Goal: Task Accomplishment & Management: Use online tool/utility

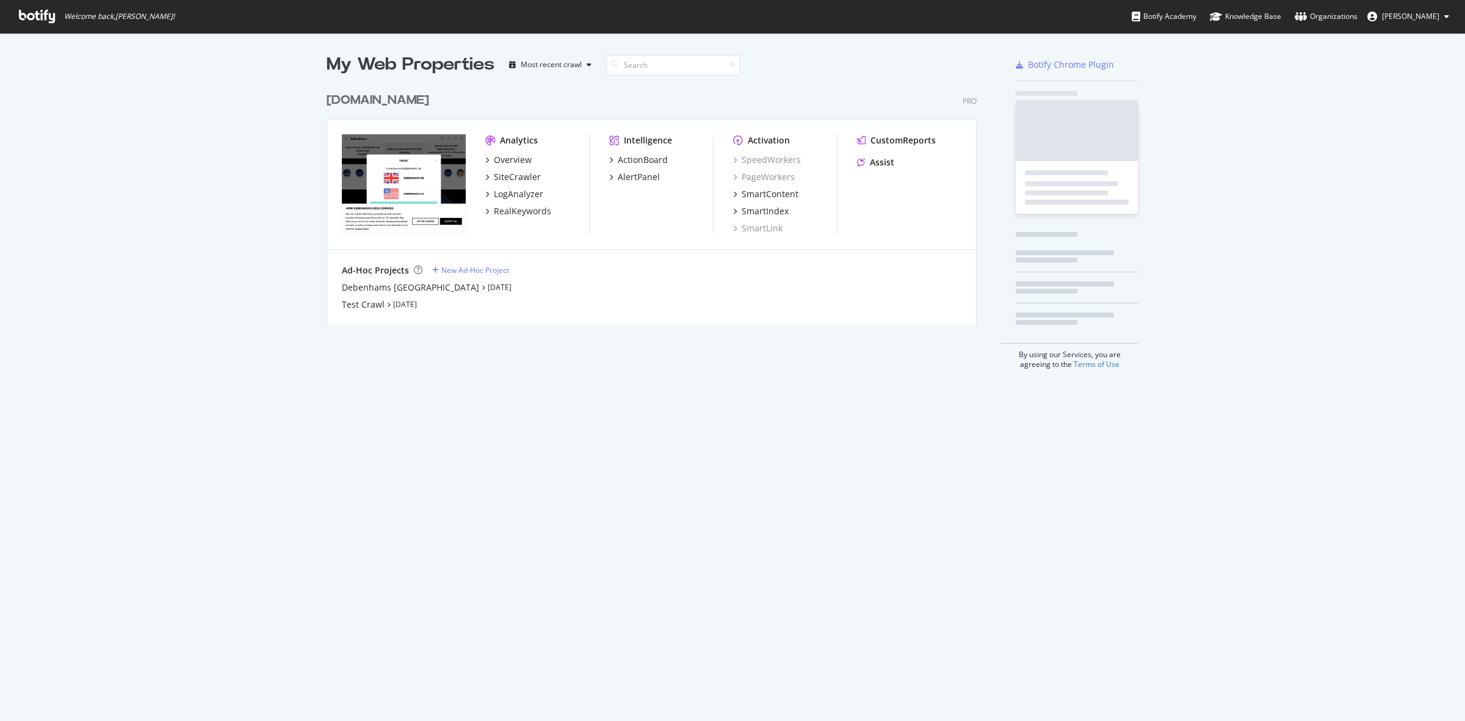
scroll to position [709, 1442]
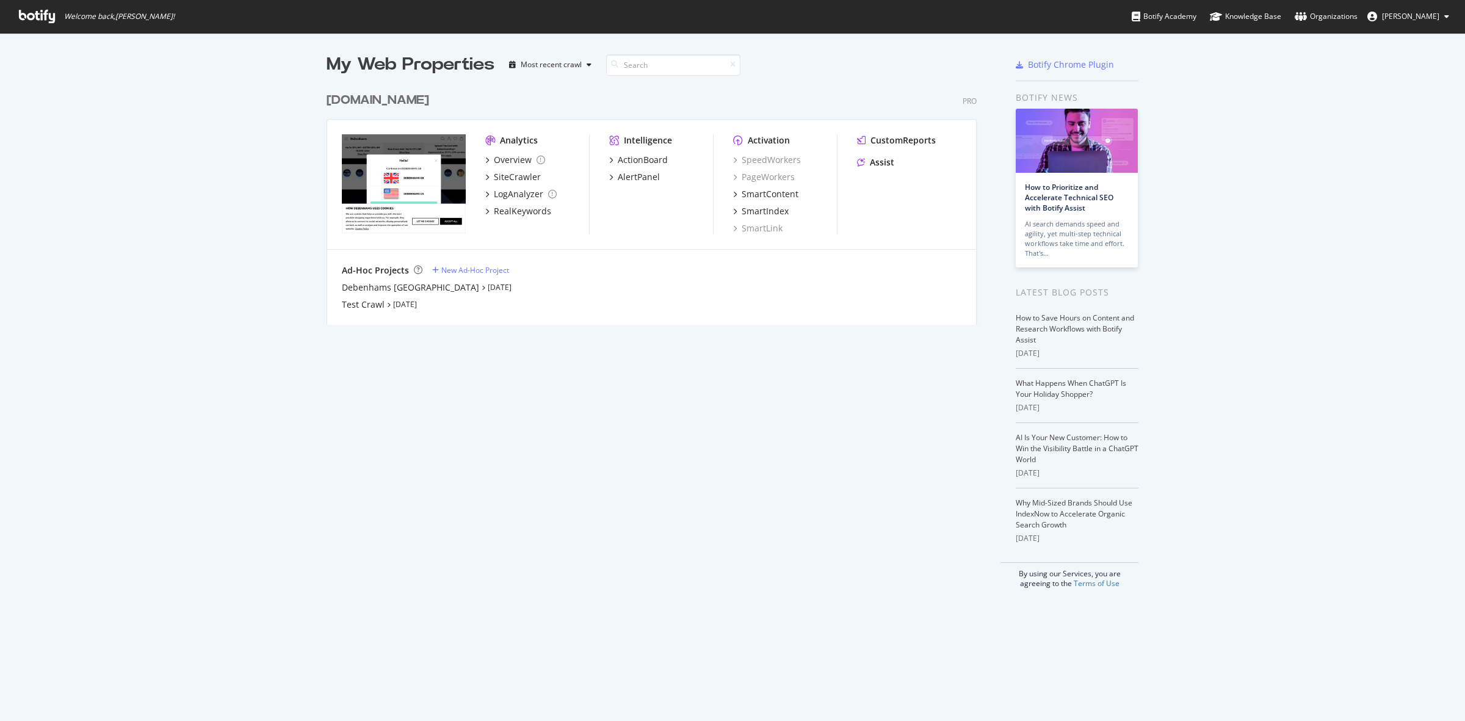
click at [358, 98] on div "[DOMAIN_NAME]" at bounding box center [378, 101] width 103 height 18
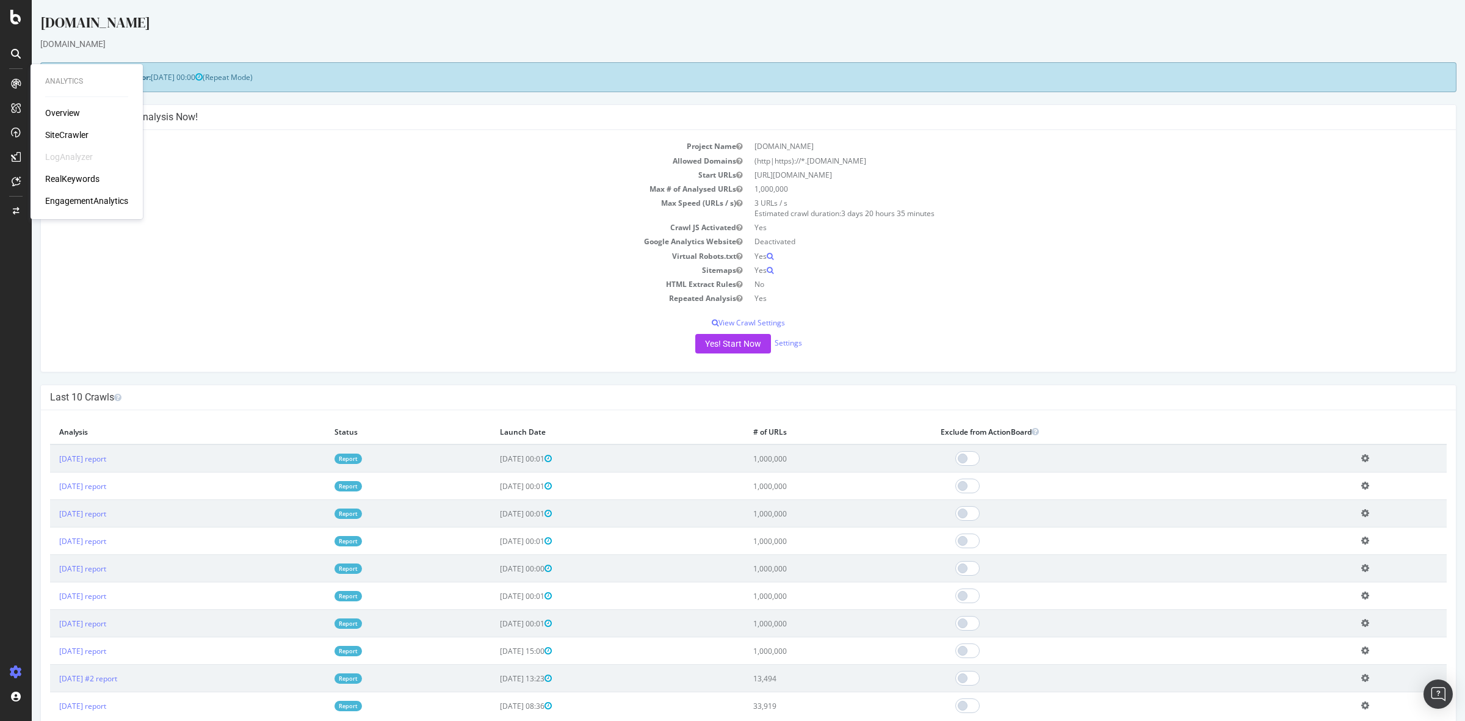
click at [66, 133] on div "SiteCrawler" at bounding box center [66, 135] width 43 height 12
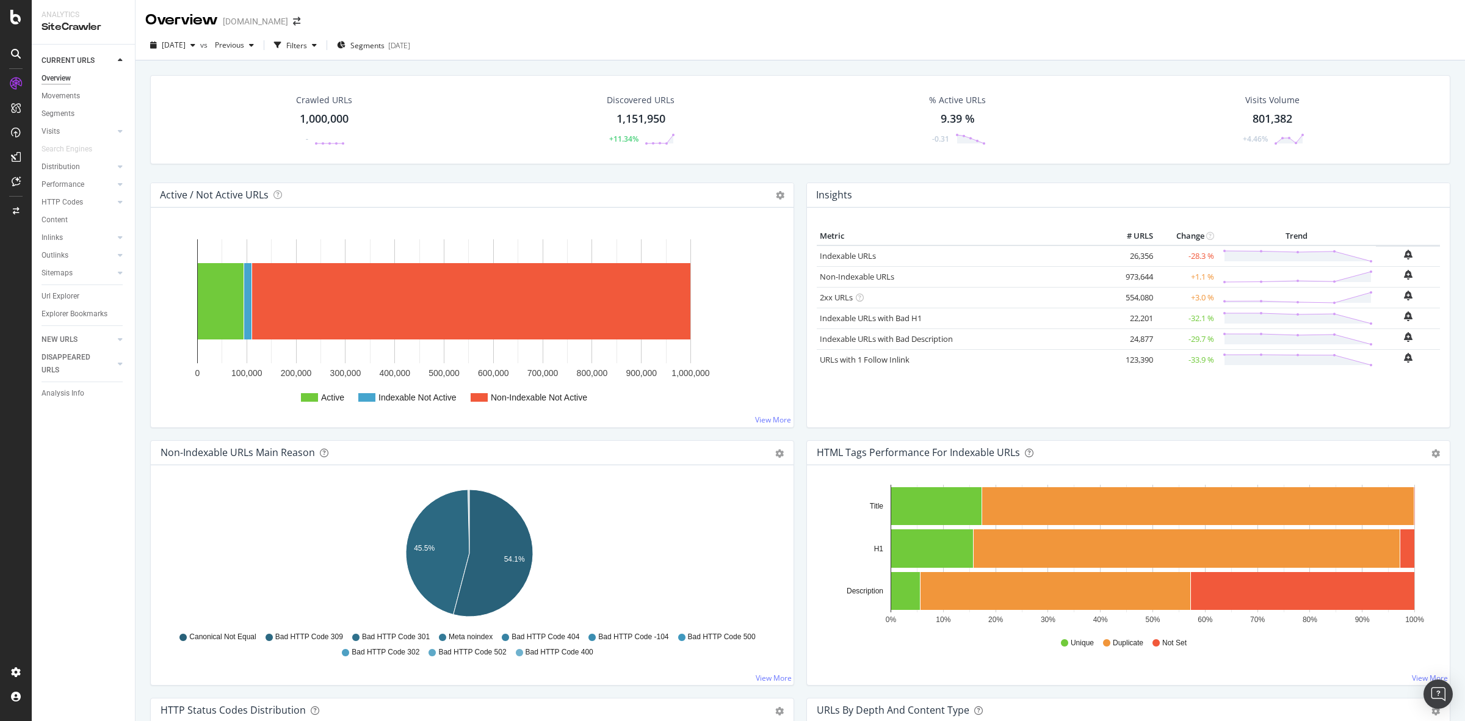
click at [325, 121] on div "1,000,000" at bounding box center [324, 119] width 49 height 16
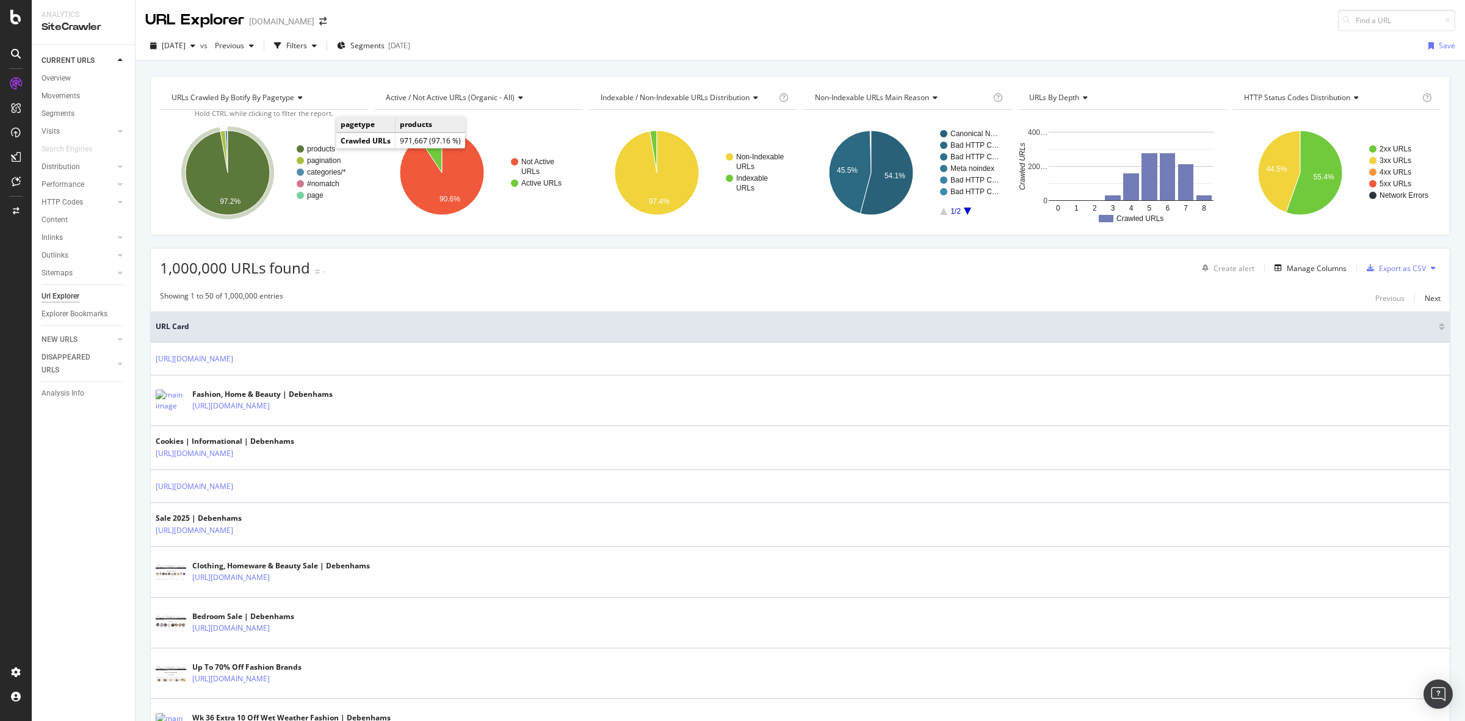
click at [324, 148] on text "products" at bounding box center [321, 149] width 28 height 9
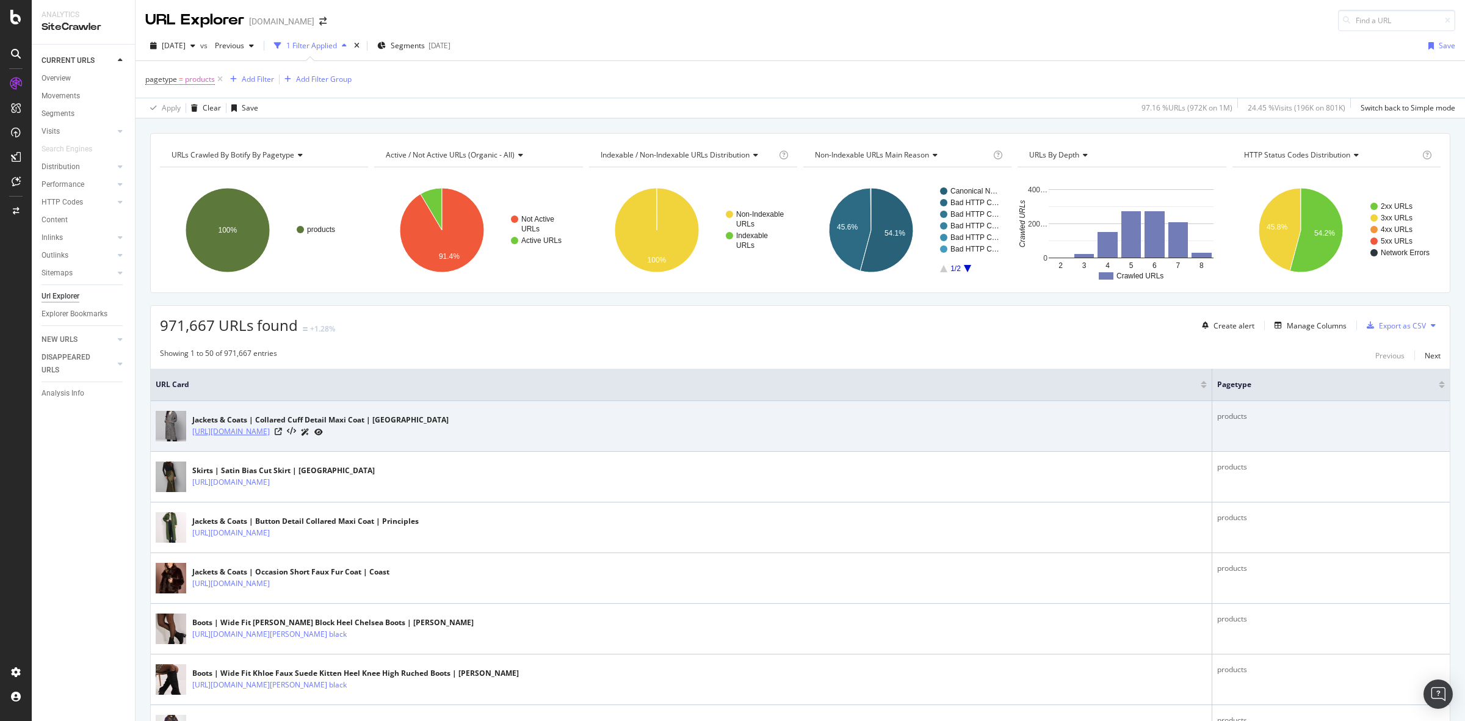
click at [270, 434] on link "[URL][DOMAIN_NAME]" at bounding box center [231, 432] width 78 height 12
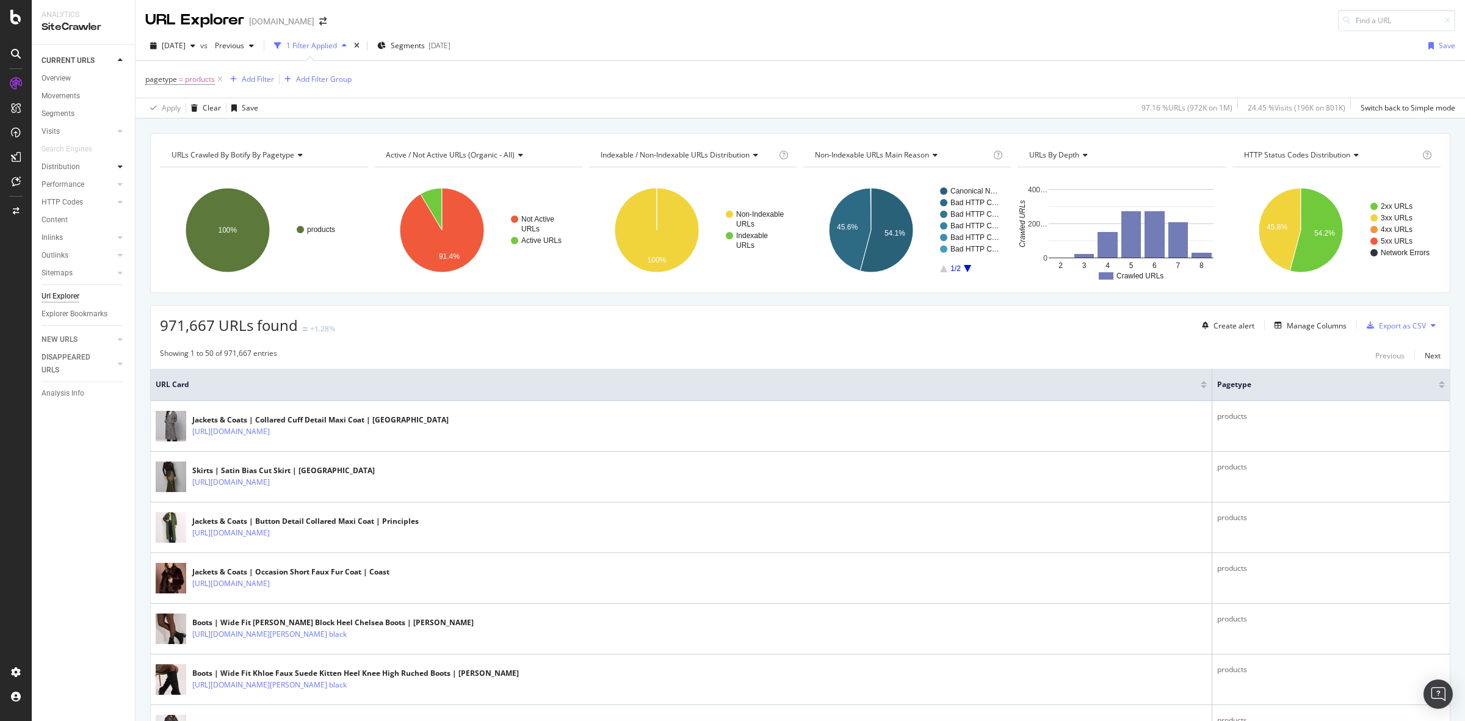
click at [120, 164] on icon at bounding box center [120, 166] width 5 height 7
click at [84, 239] on div "Internationalization" at bounding box center [79, 237] width 65 height 13
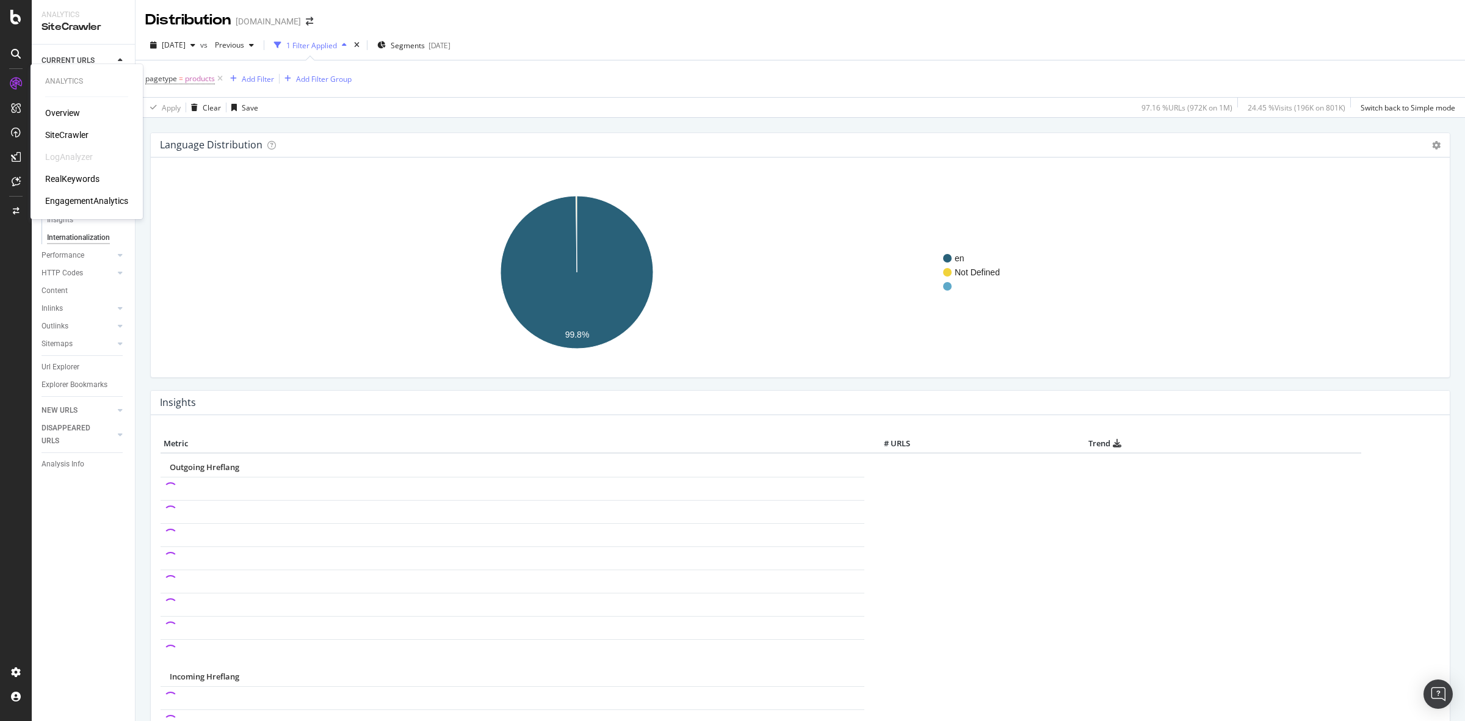
click at [64, 134] on div "SiteCrawler" at bounding box center [66, 135] width 43 height 12
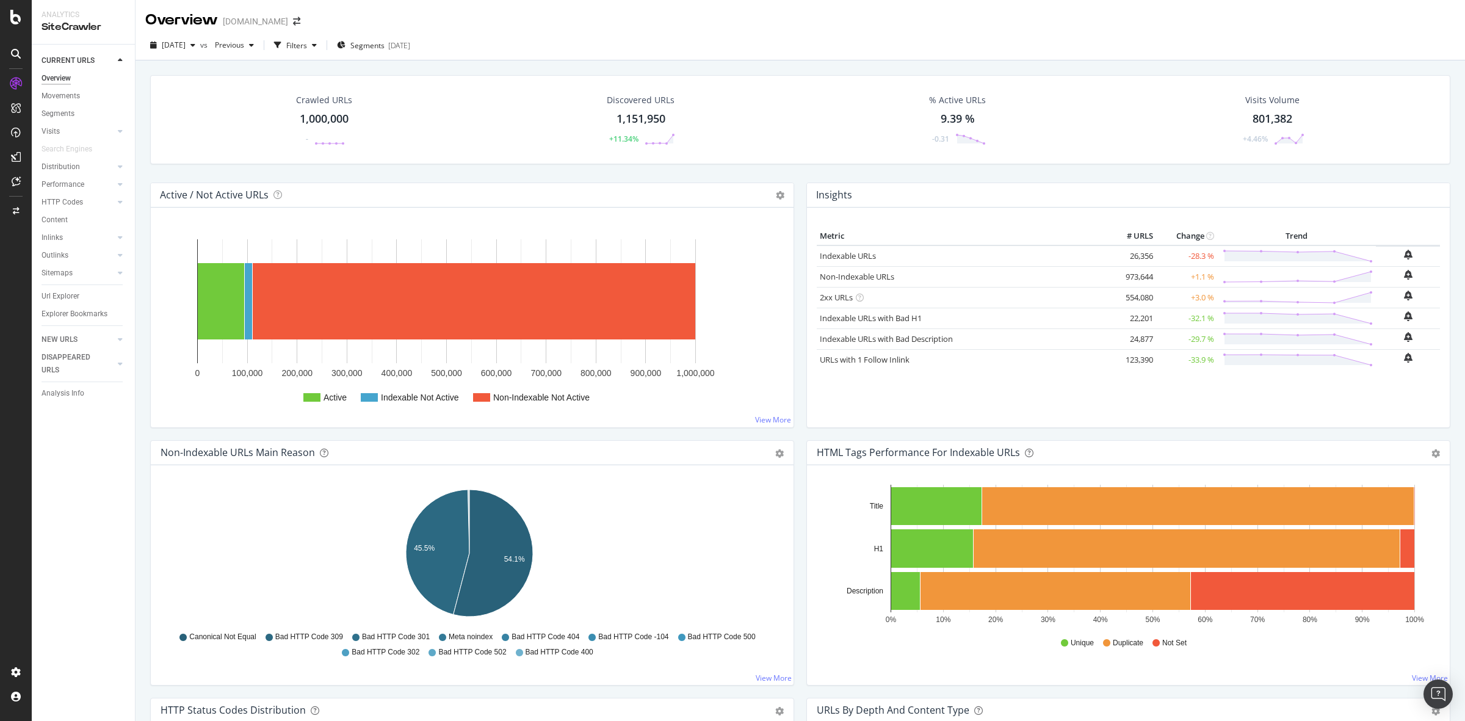
click at [322, 116] on div "1,000,000" at bounding box center [324, 119] width 49 height 16
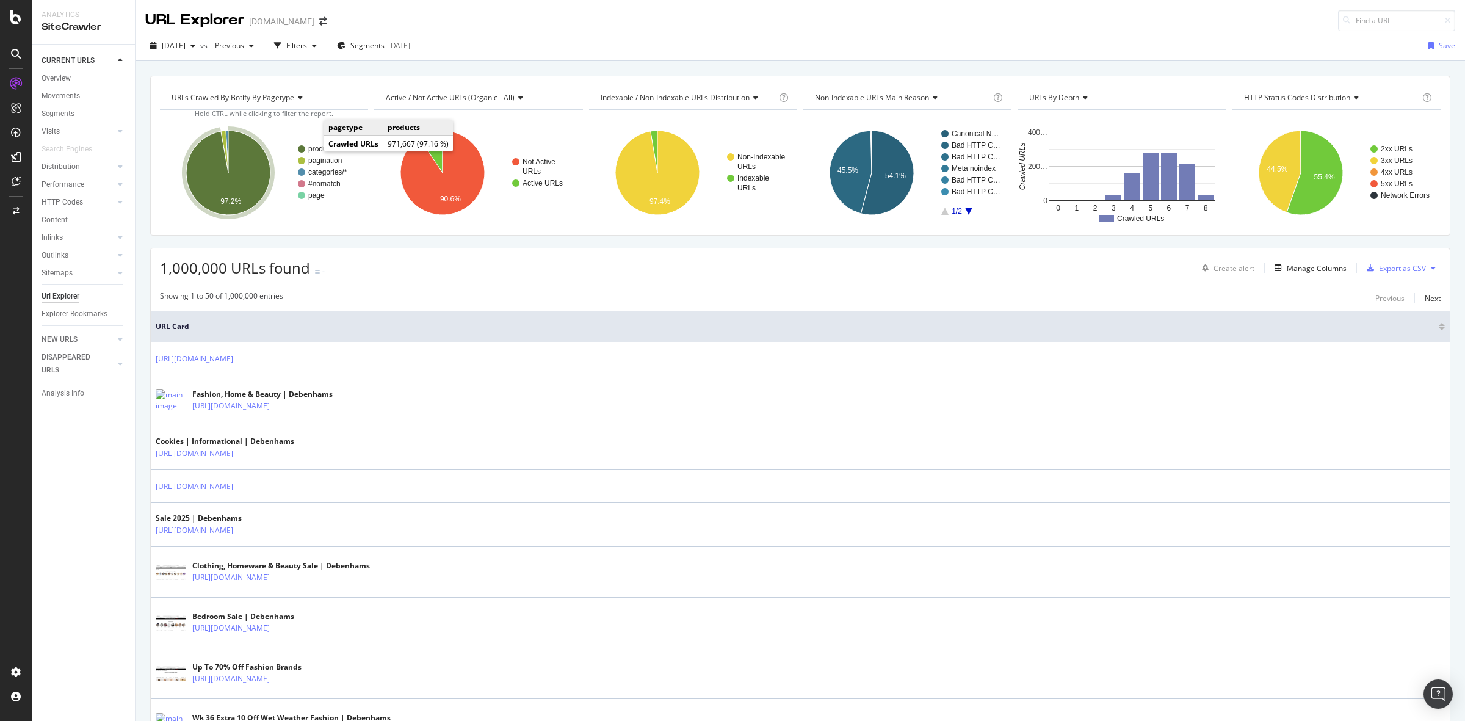
click at [318, 148] on text "products" at bounding box center [322, 149] width 28 height 9
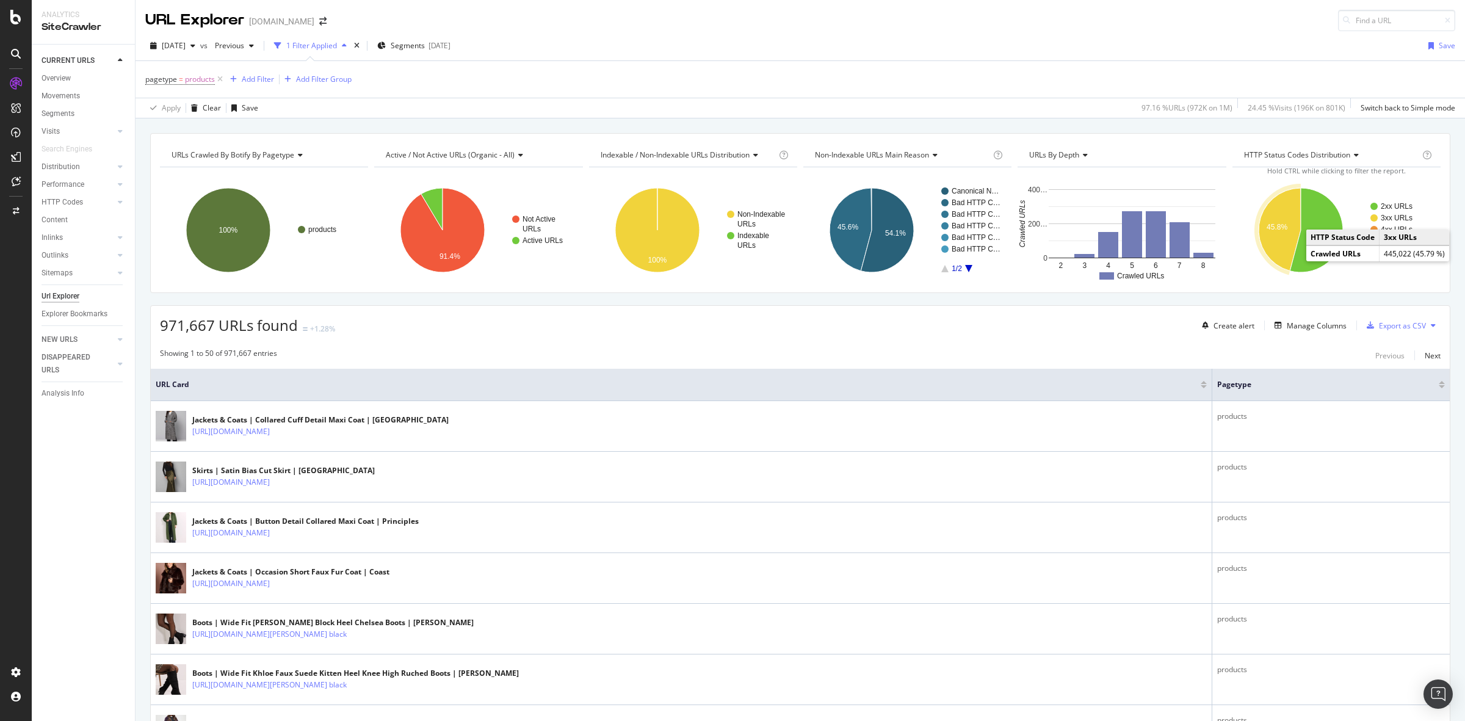
click at [1383, 218] on text "3xx URLs" at bounding box center [1397, 218] width 32 height 9
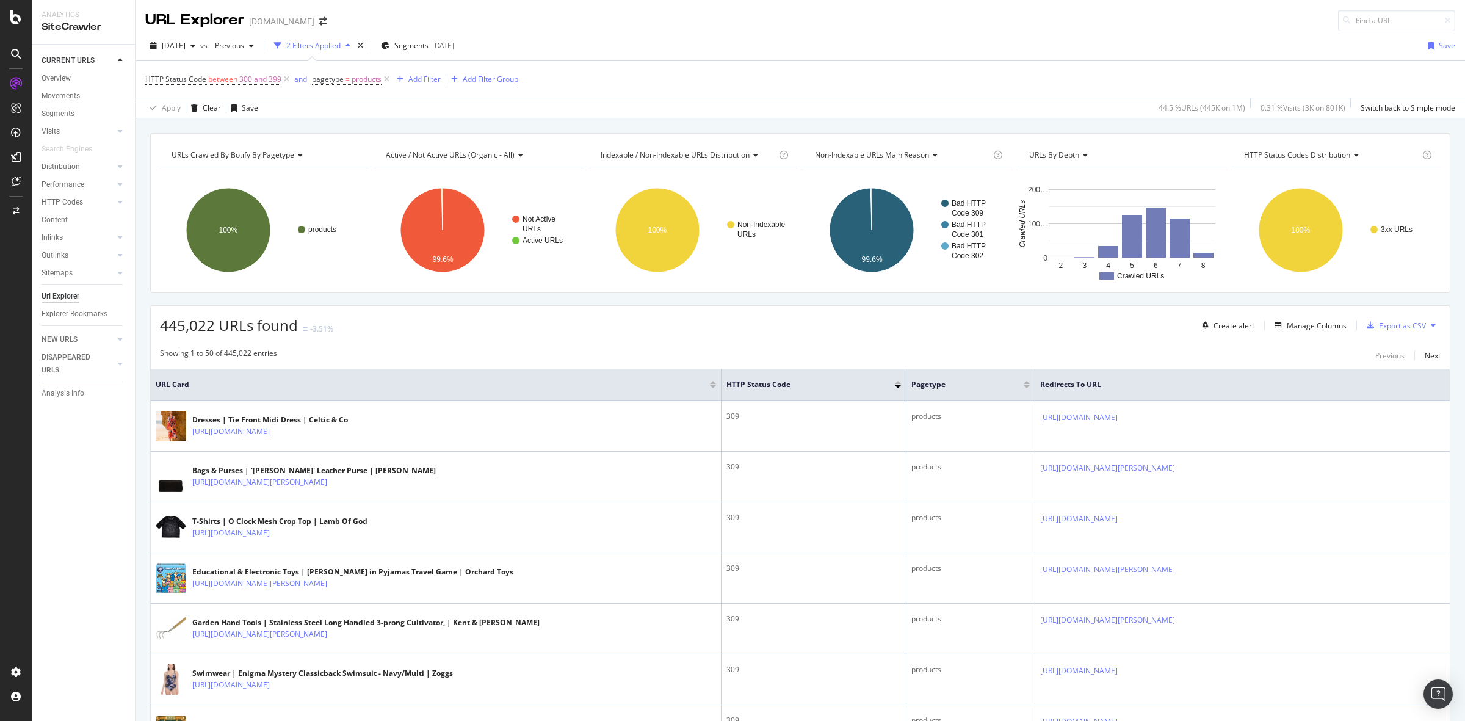
click at [908, 322] on div "445,022 URLs found -3.51% Create alert Manage Columns Export as CSV" at bounding box center [800, 321] width 1299 height 30
click at [880, 385] on div at bounding box center [886, 384] width 12 height 12
click at [895, 386] on div at bounding box center [898, 386] width 6 height 3
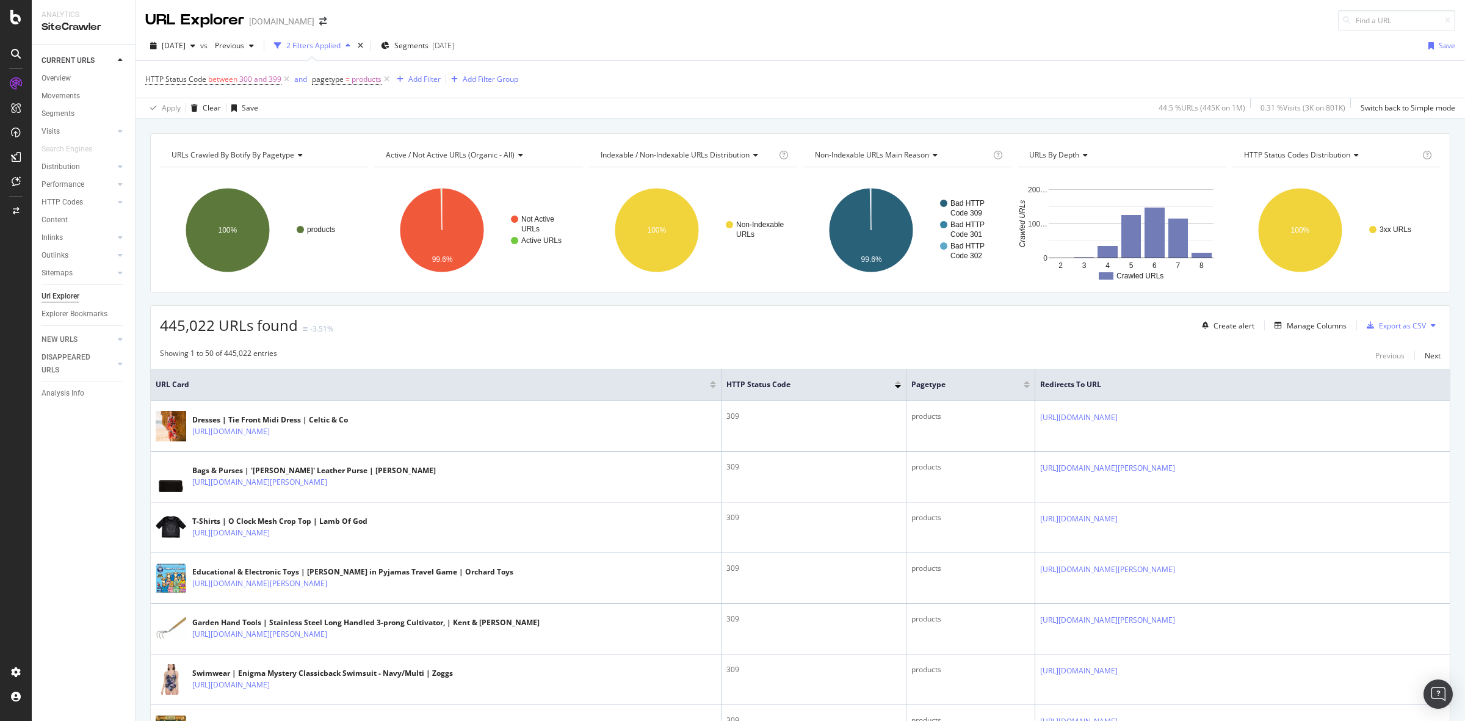
click at [895, 382] on div at bounding box center [898, 382] width 6 height 3
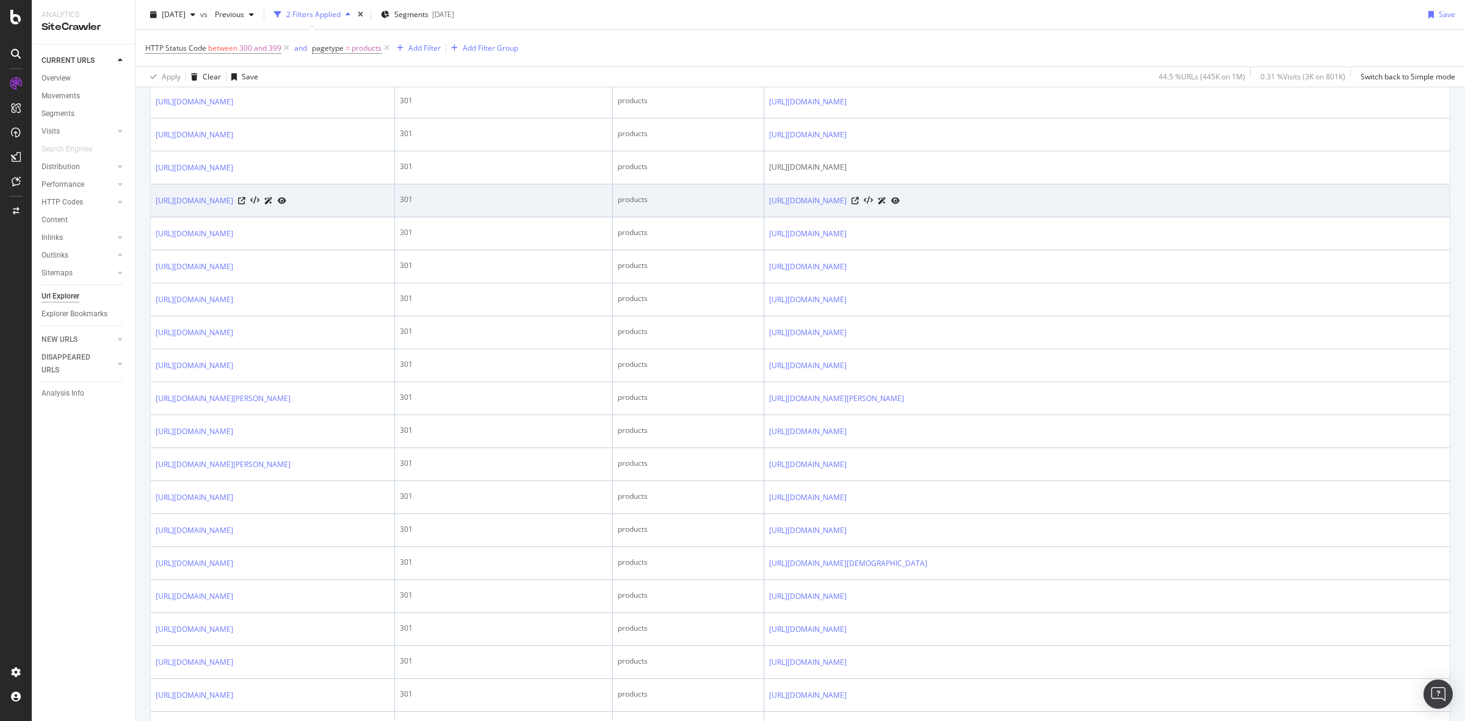
scroll to position [839, 0]
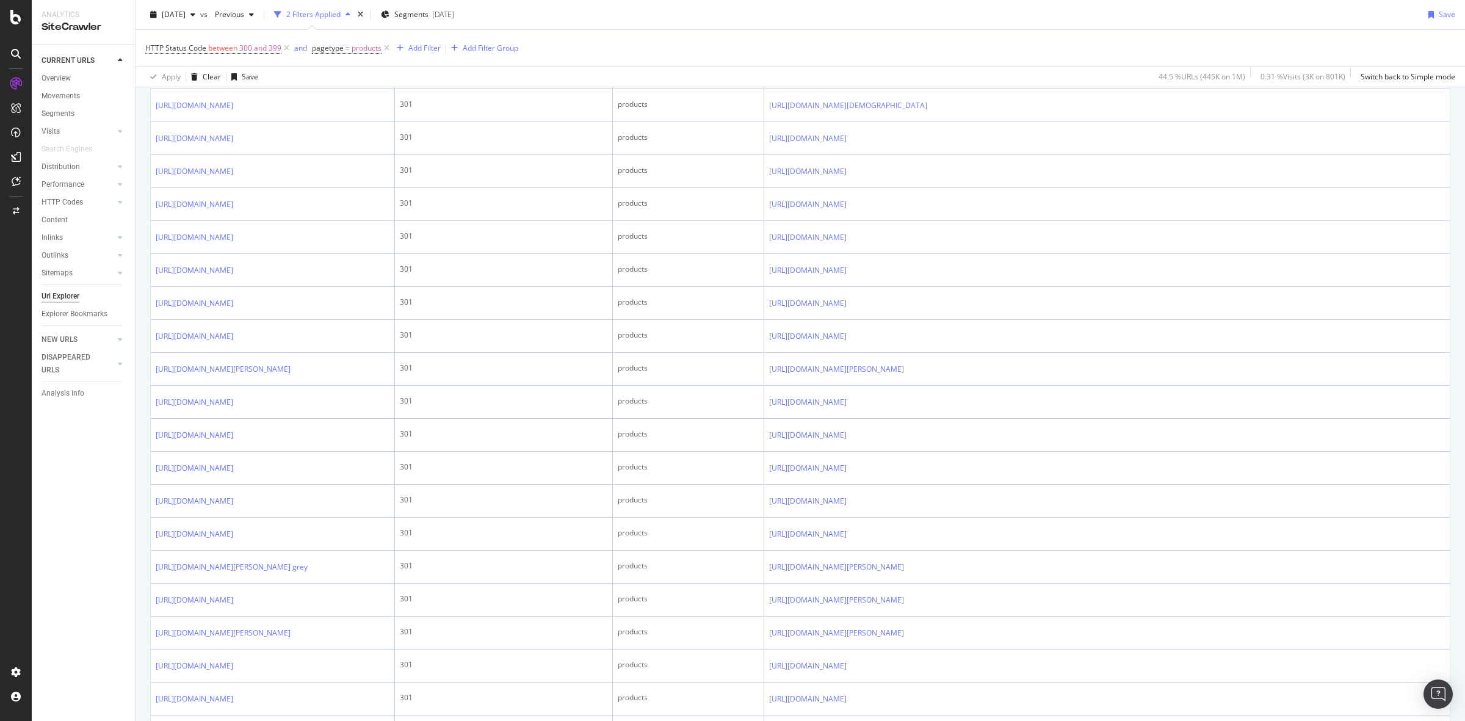
click at [126, 464] on div "CURRENT URLS Overview Movements Segments Visits Analysis Orphan URLs Search Eng…" at bounding box center [83, 383] width 103 height 676
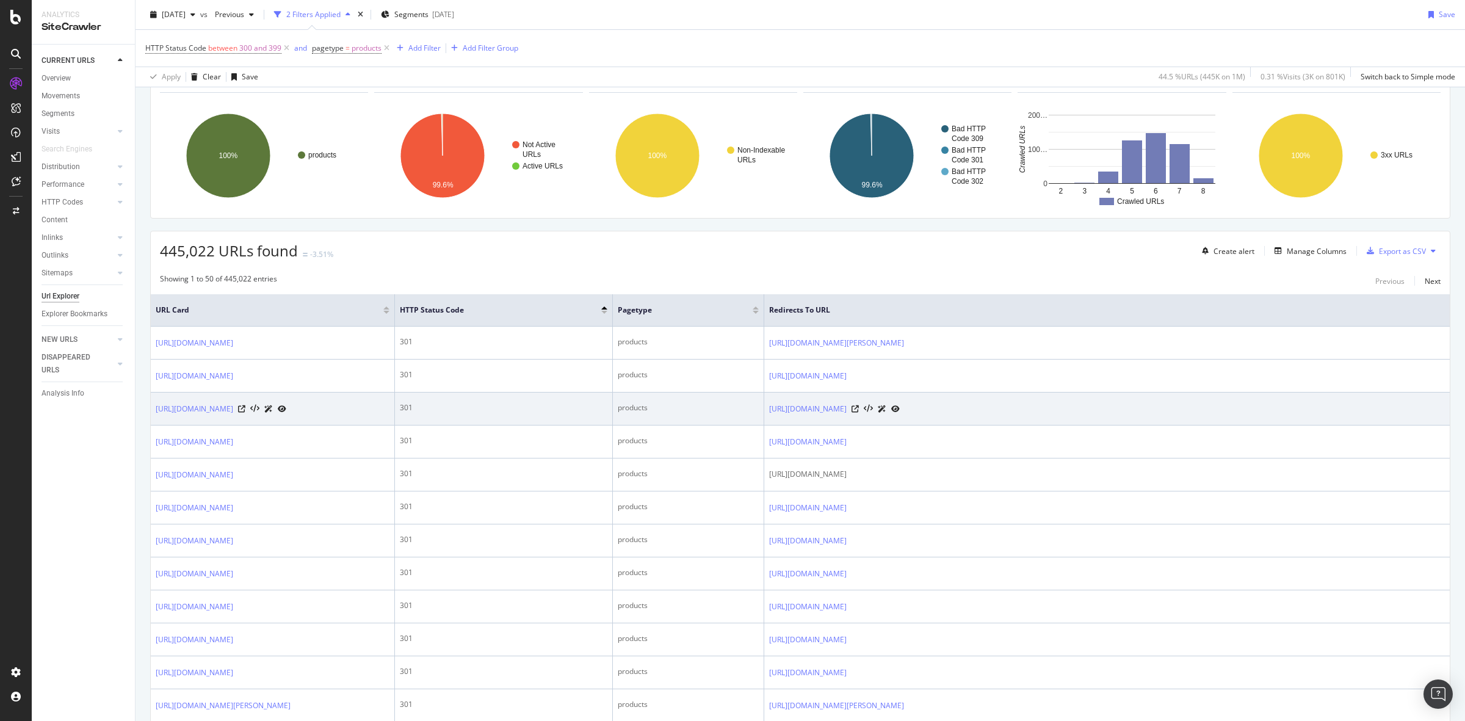
scroll to position [0, 0]
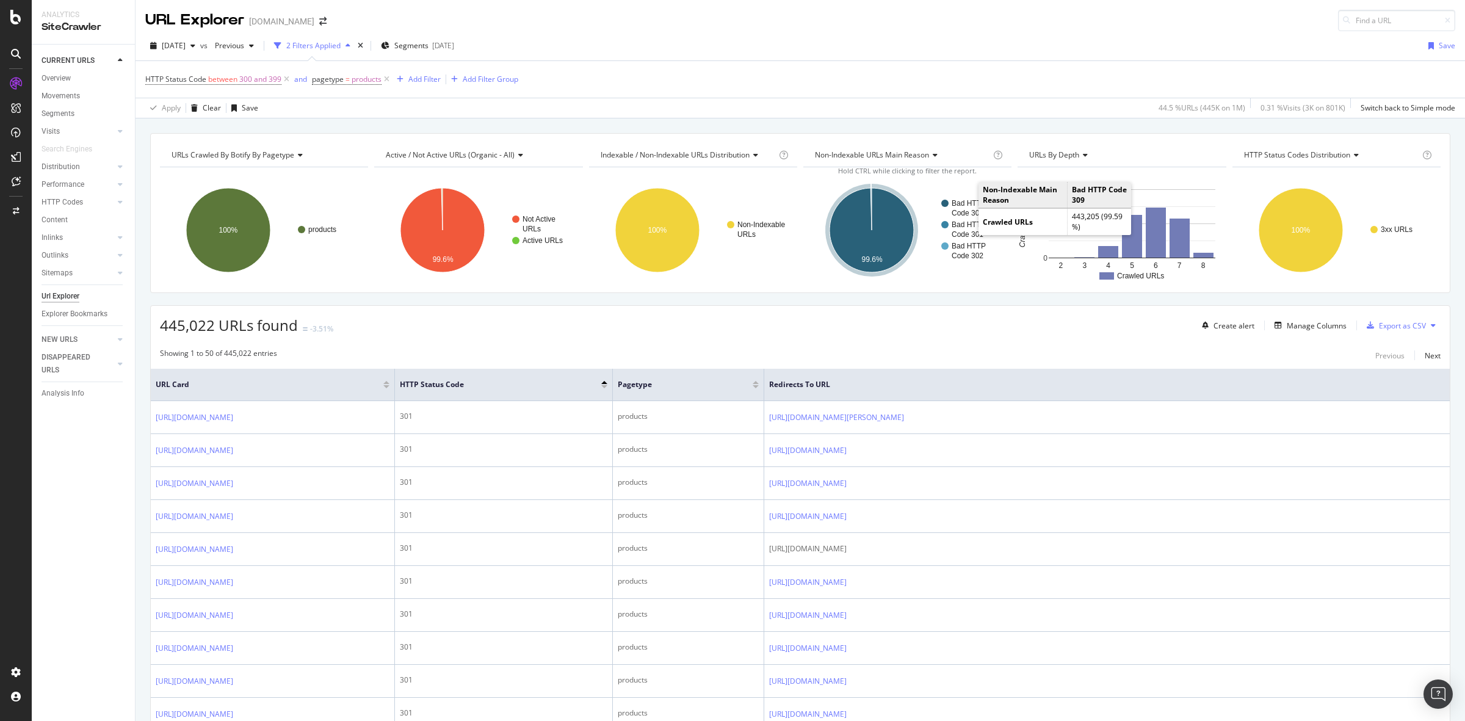
click at [965, 208] on rect "A chart." at bounding box center [971, 208] width 60 height 17
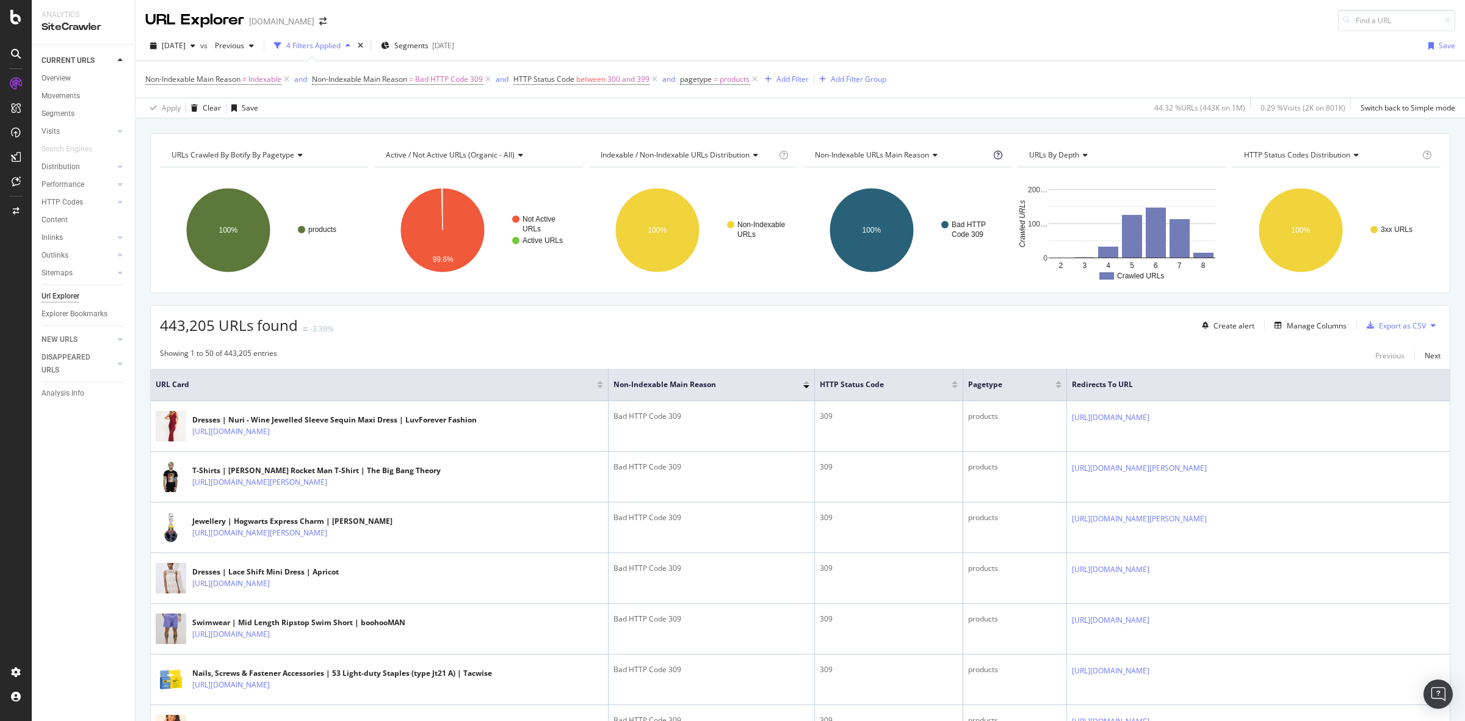
click at [994, 154] on icon at bounding box center [998, 155] width 9 height 9
click at [865, 330] on div "443,205 URLs found -3.39% Create alert Manage Columns Export as CSV" at bounding box center [800, 321] width 1299 height 30
click at [884, 330] on div "443,205 URLs found -3.39% Create alert Manage Columns Export as CSV" at bounding box center [800, 321] width 1299 height 30
click at [995, 182] on span "×" at bounding box center [998, 182] width 7 height 13
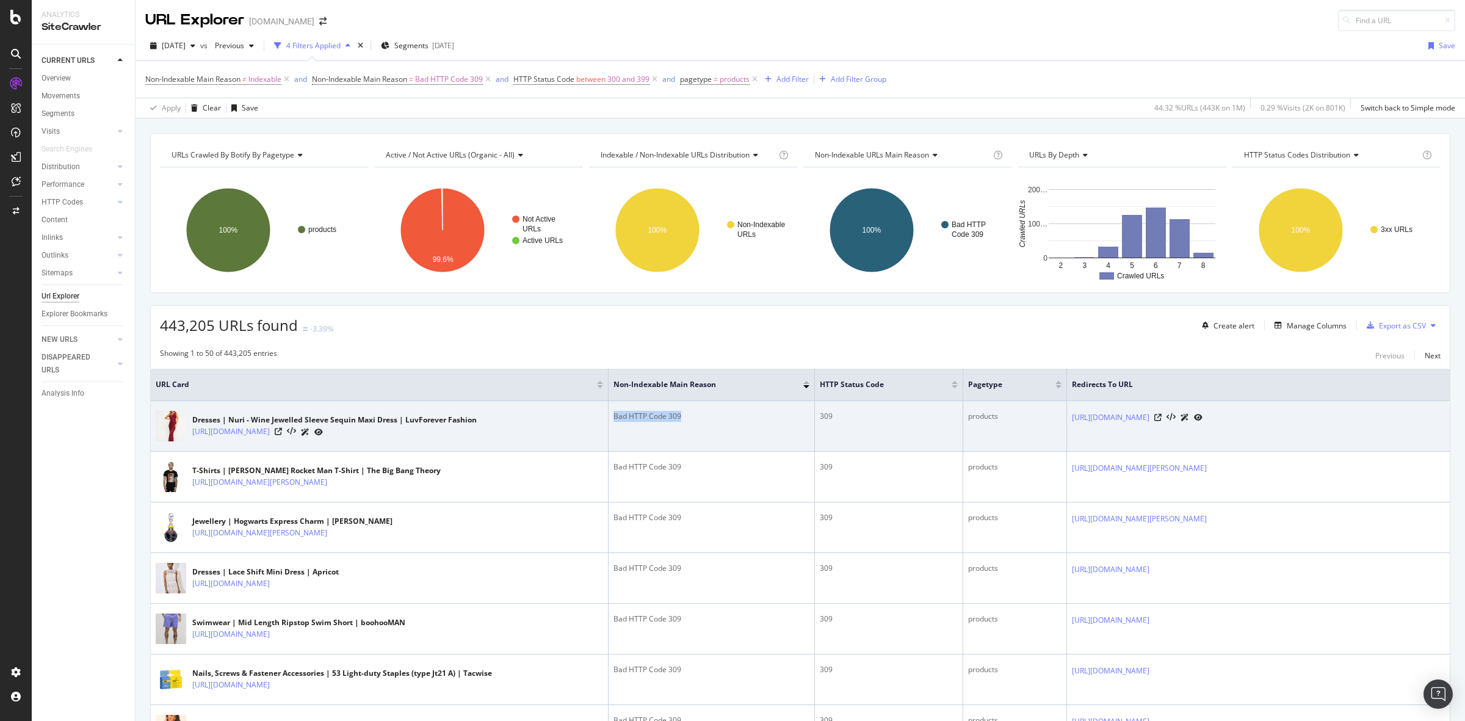
drag, startPoint x: 657, startPoint y: 408, endPoint x: 586, endPoint y: 408, distance: 71.4
click at [609, 408] on td "Bad HTTP Code 309" at bounding box center [712, 426] width 206 height 51
copy div "Bad HTTP Code 309"
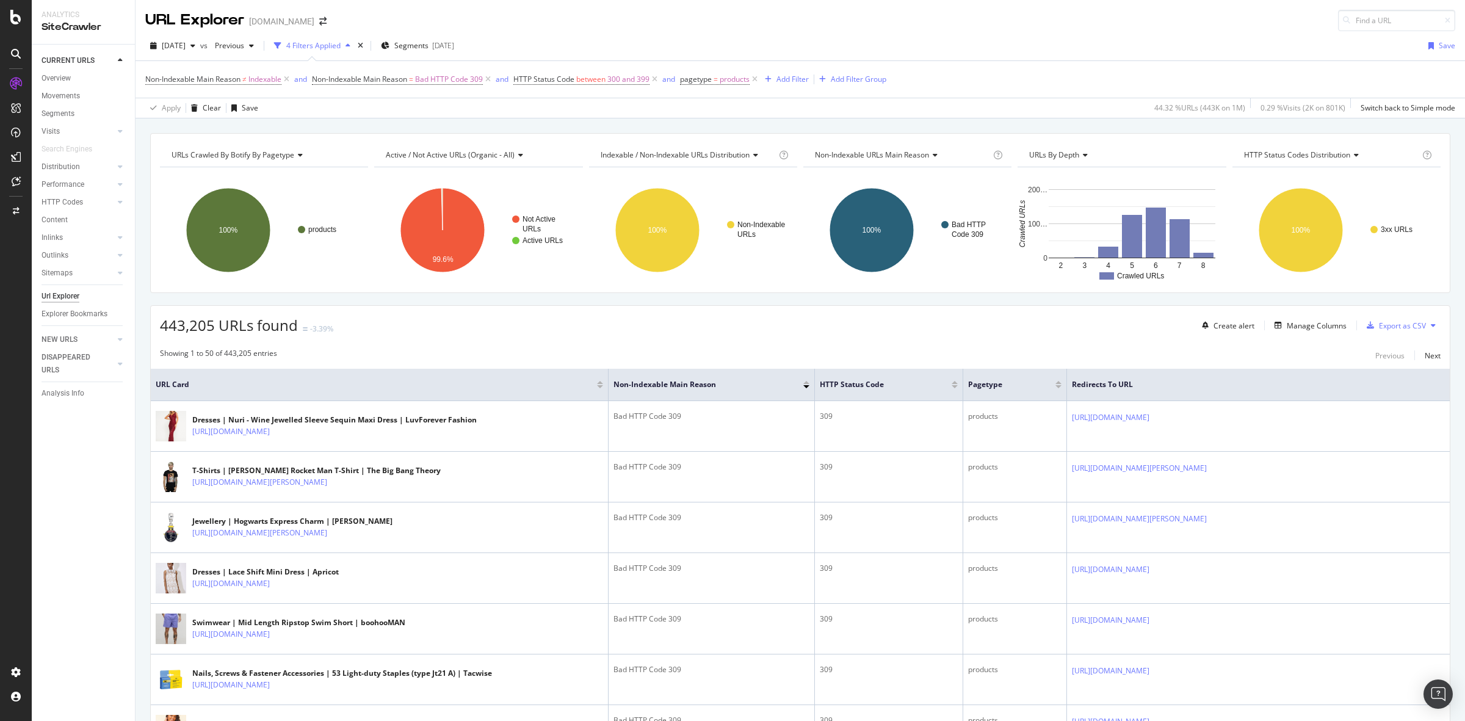
click at [687, 336] on div "443,205 URLs found -3.39% Create alert Manage Columns Export as CSV" at bounding box center [800, 321] width 1299 height 30
click at [631, 15] on div "URL Explorer [DOMAIN_NAME]" at bounding box center [801, 15] width 1330 height 31
click at [769, 327] on div "443,205 URLs found -3.39% Create alert Manage Columns Export as CSV" at bounding box center [800, 321] width 1299 height 30
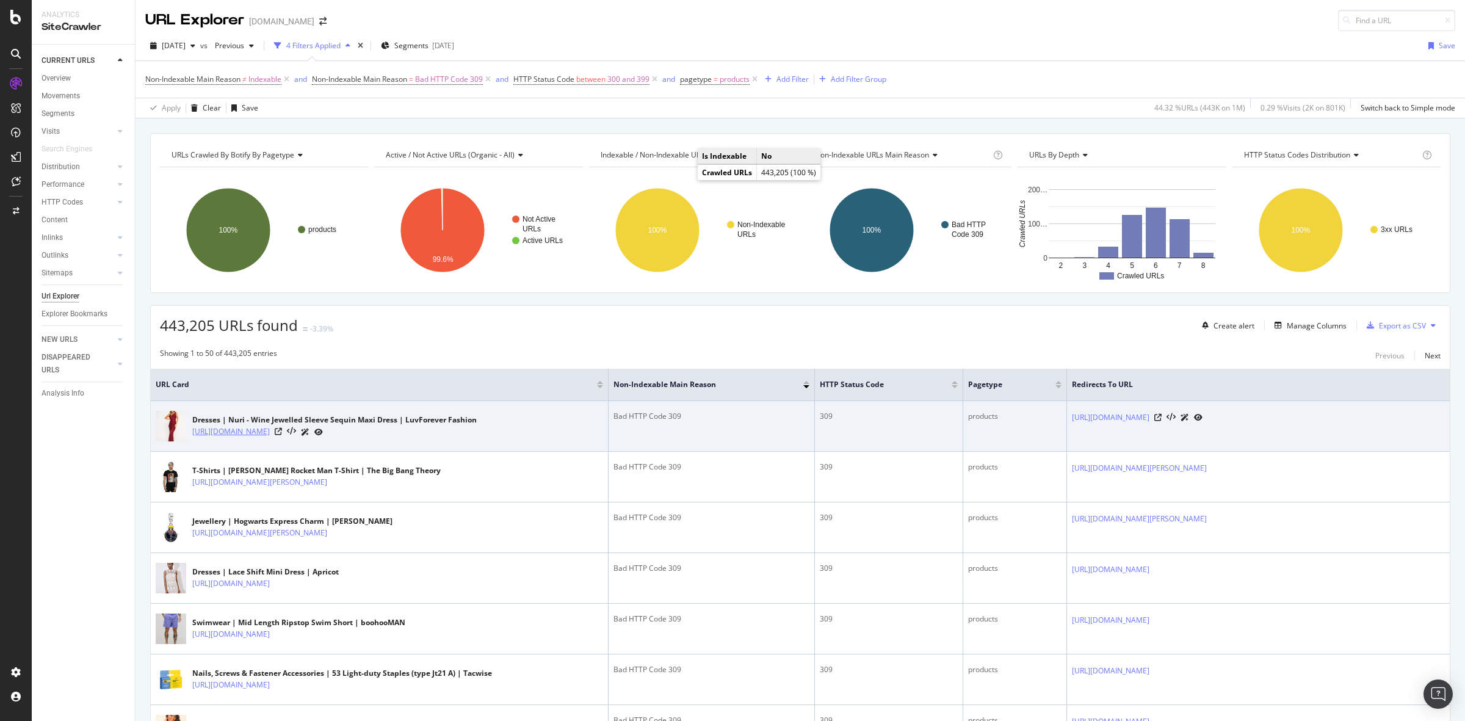
click at [270, 435] on link "[URL][DOMAIN_NAME]" at bounding box center [231, 432] width 78 height 12
click at [266, 429] on link "[URL][DOMAIN_NAME]" at bounding box center [231, 432] width 78 height 12
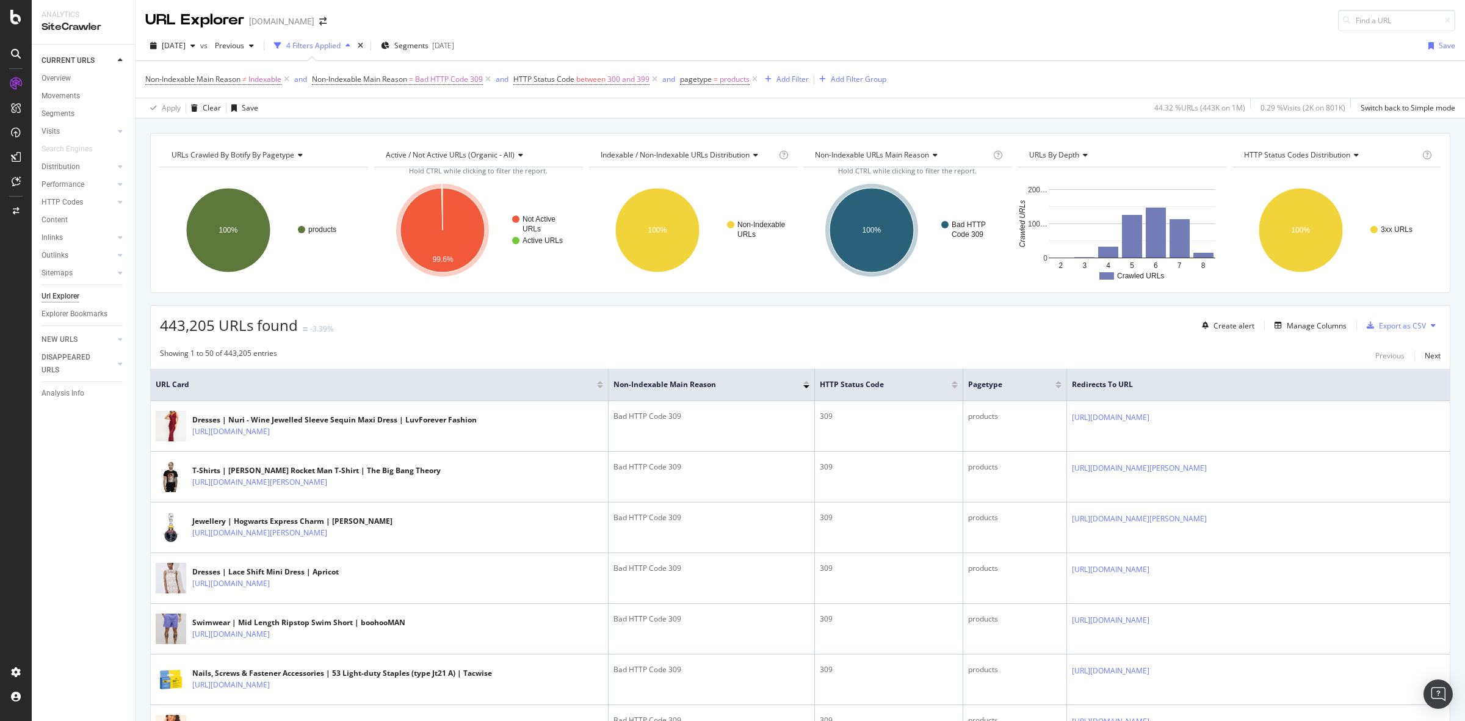
click at [916, 330] on div "443,205 URLs found -3.39% Create alert Manage Columns Export as CSV" at bounding box center [800, 321] width 1299 height 30
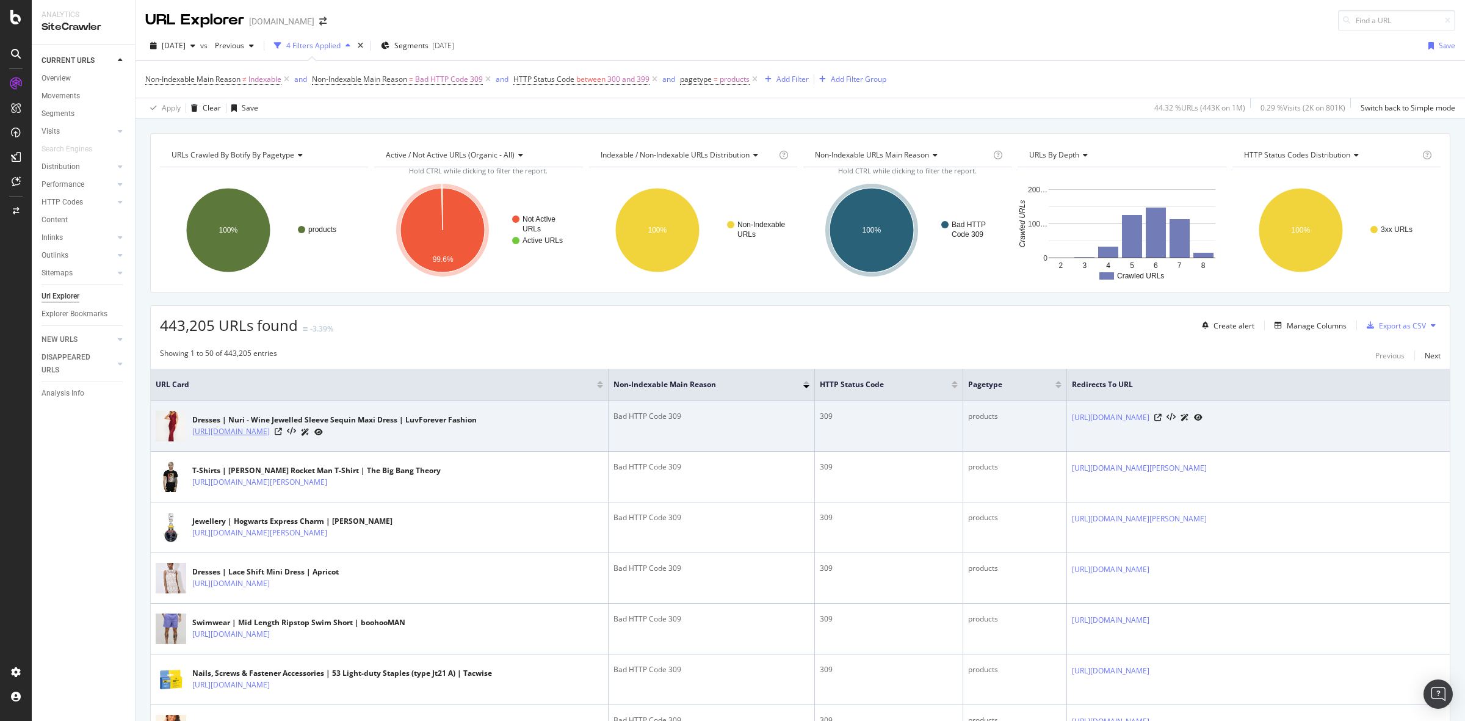
click at [270, 433] on link "[URL][DOMAIN_NAME]" at bounding box center [231, 432] width 78 height 12
click at [270, 437] on link "[URL][DOMAIN_NAME]" at bounding box center [231, 432] width 78 height 12
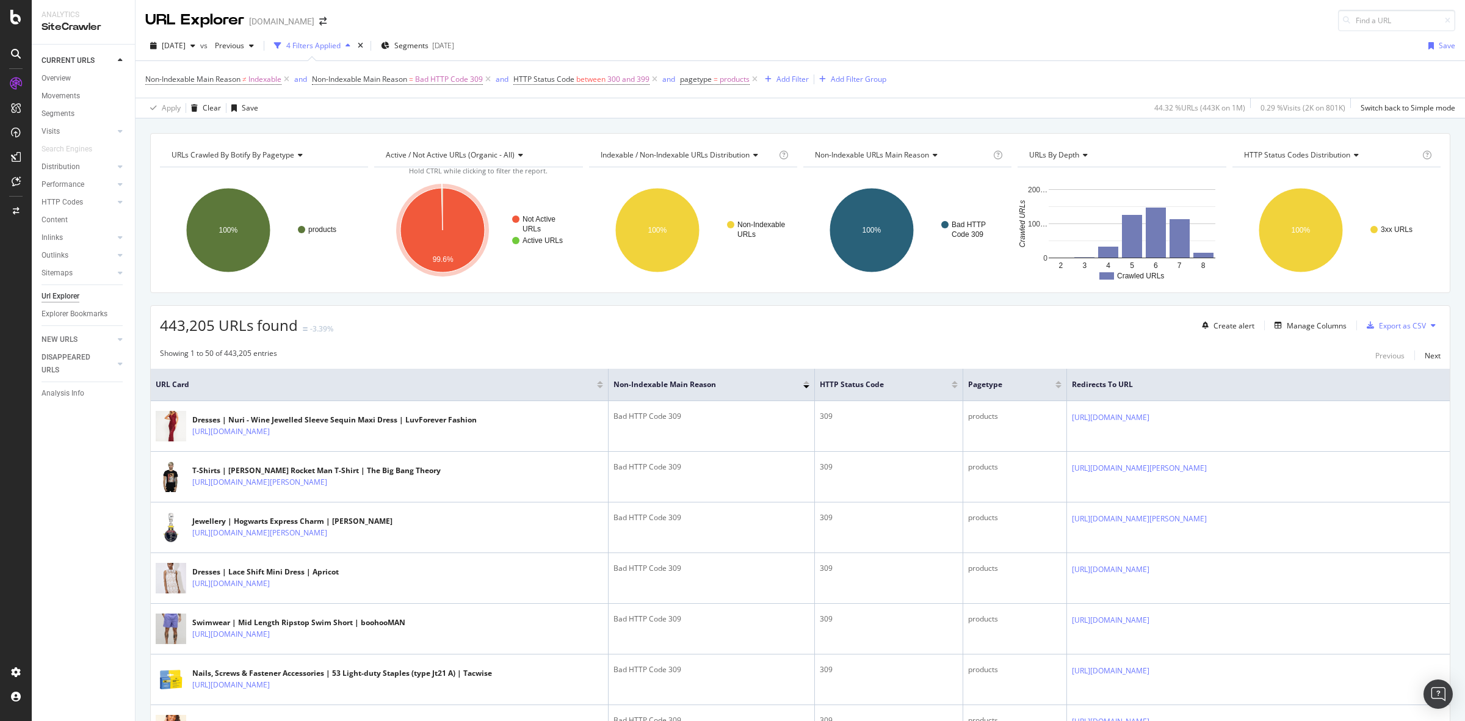
click at [987, 43] on div "[DATE] vs Previous 4 Filters Applied Segments [DATE] Save" at bounding box center [801, 48] width 1330 height 24
drag, startPoint x: 342, startPoint y: 434, endPoint x: 701, endPoint y: 328, distance: 374.2
click at [701, 328] on div "443,205 URLs found -3.39% Create alert Manage Columns Export as CSV" at bounding box center [800, 321] width 1299 height 30
click at [785, 325] on div "443,205 URLs found -3.39% Create alert Manage Columns Export as CSV" at bounding box center [800, 321] width 1299 height 30
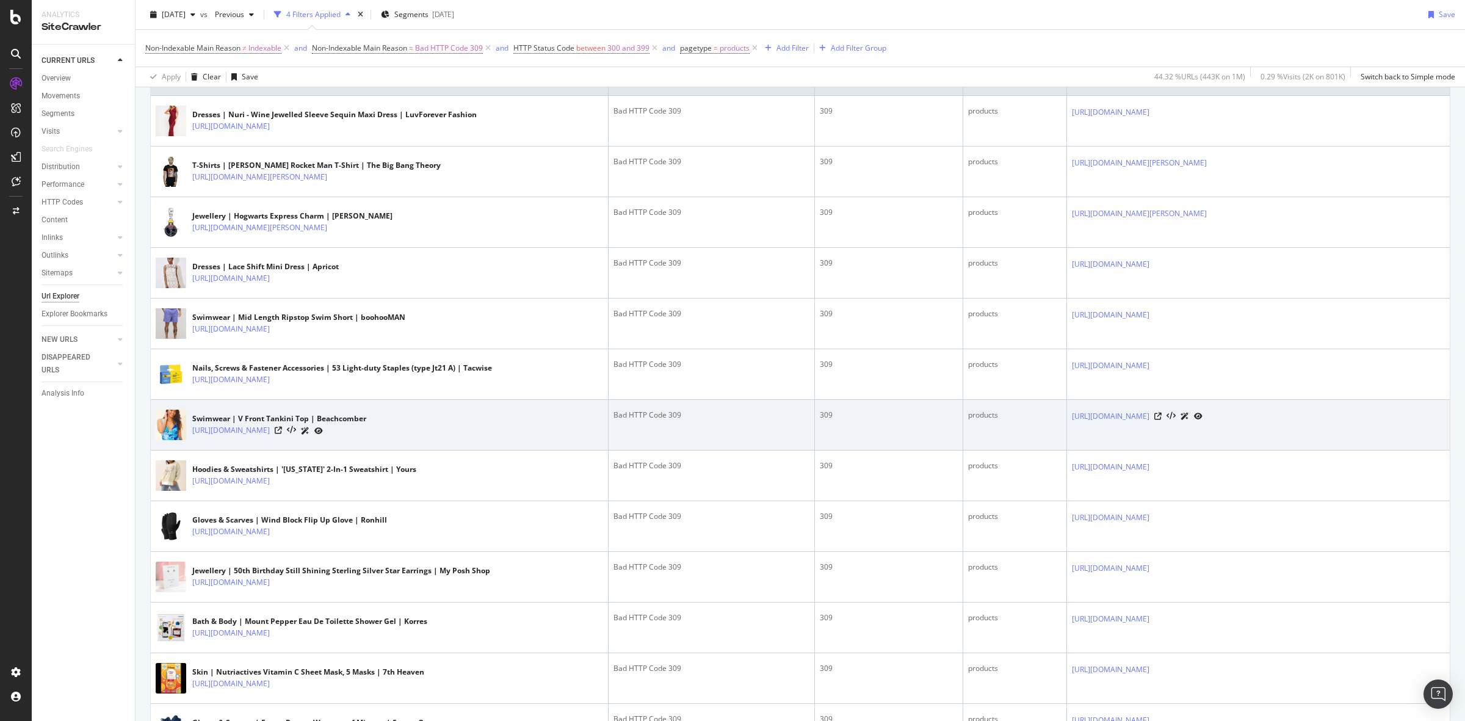
scroll to position [76, 0]
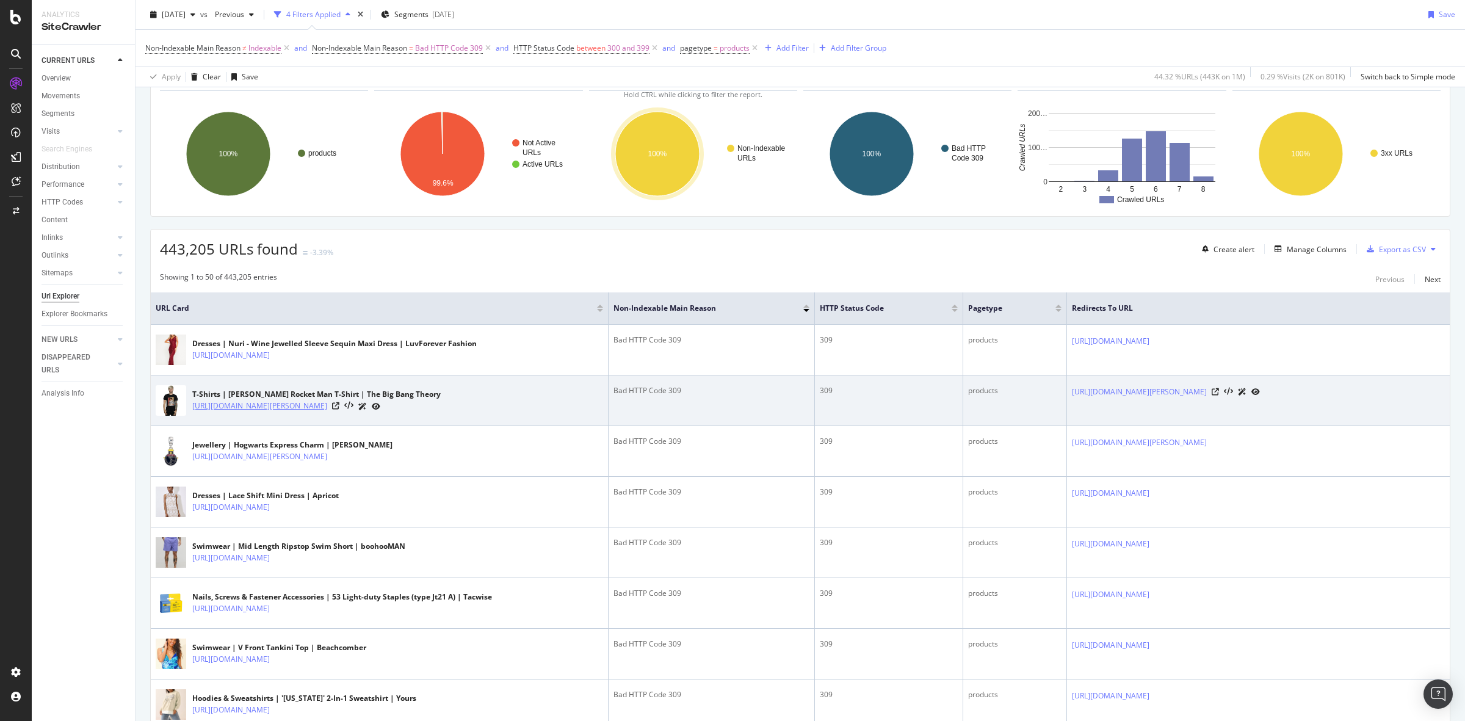
click at [327, 412] on link "[URL][DOMAIN_NAME][PERSON_NAME]" at bounding box center [259, 406] width 135 height 12
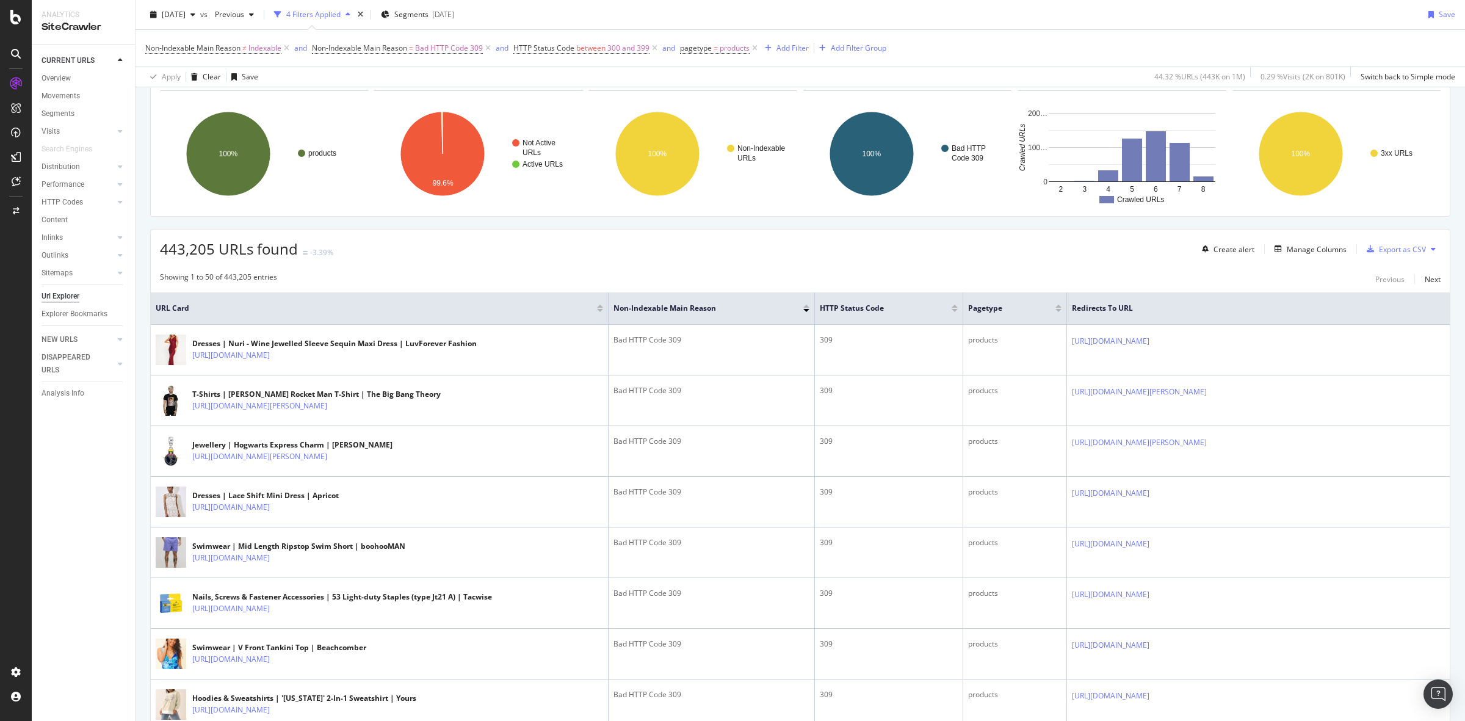
click at [1049, 31] on div "Non-Indexable Main Reason ≠ Indexable and Non-Indexable Main Reason = Bad HTTP …" at bounding box center [800, 48] width 1310 height 37
click at [482, 236] on div "443,205 URLs found -3.39% Create alert Manage Columns Export as CSV" at bounding box center [800, 245] width 1299 height 30
click at [744, 275] on div "Showing 1 to 50 of 443,205 entries Previous Next" at bounding box center [800, 279] width 1299 height 15
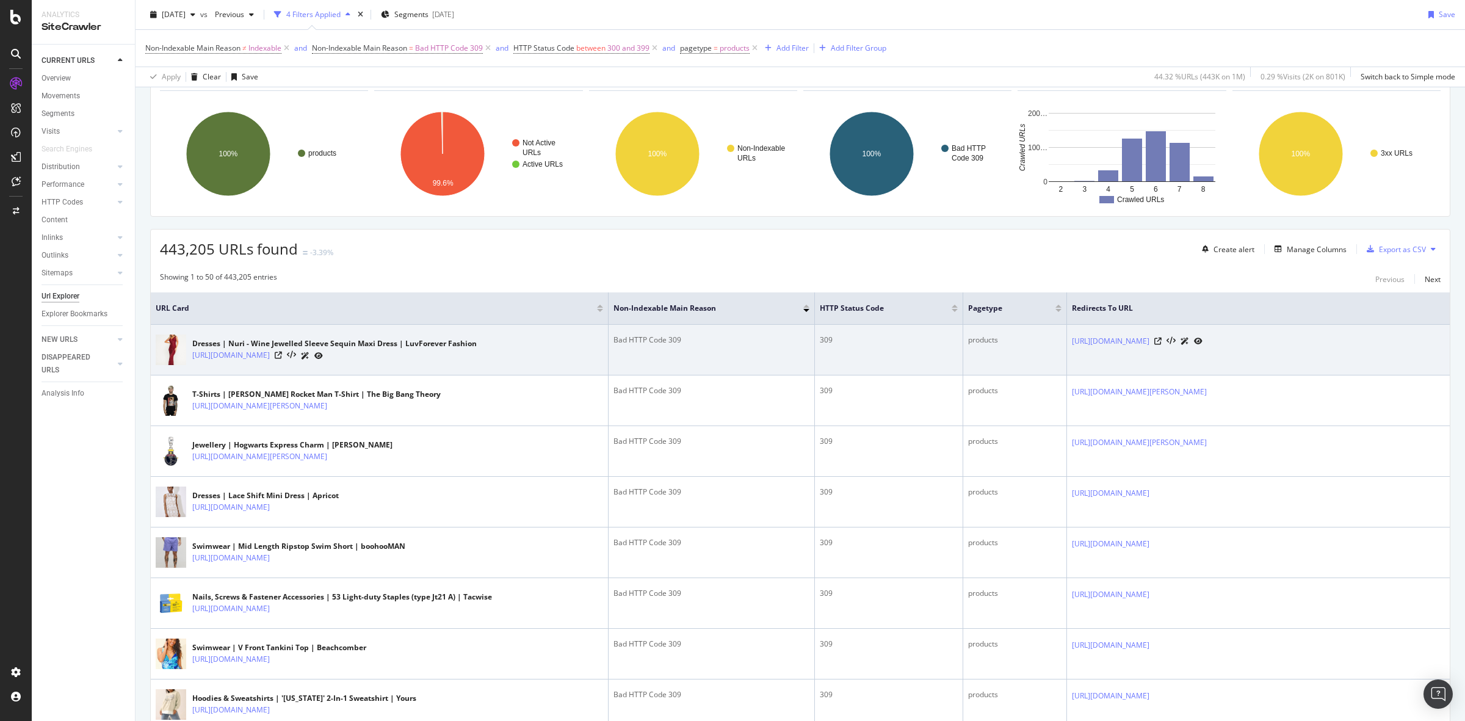
drag, startPoint x: 1216, startPoint y: 362, endPoint x: 1011, endPoint y: 342, distance: 206.1
click at [1067, 342] on td "[URL][DOMAIN_NAME]" at bounding box center [1258, 350] width 383 height 51
copy link "[URL][DOMAIN_NAME]"
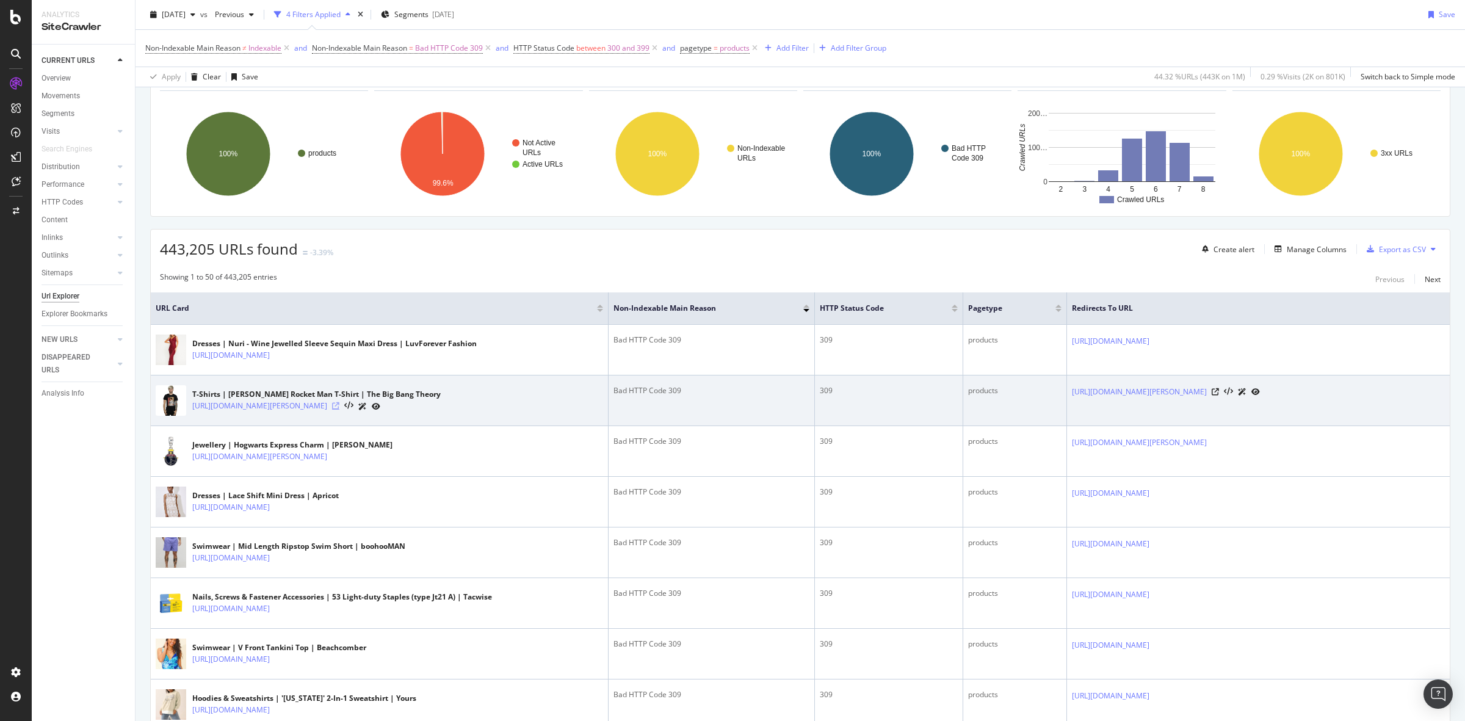
click at [339, 410] on icon at bounding box center [335, 405] width 7 height 7
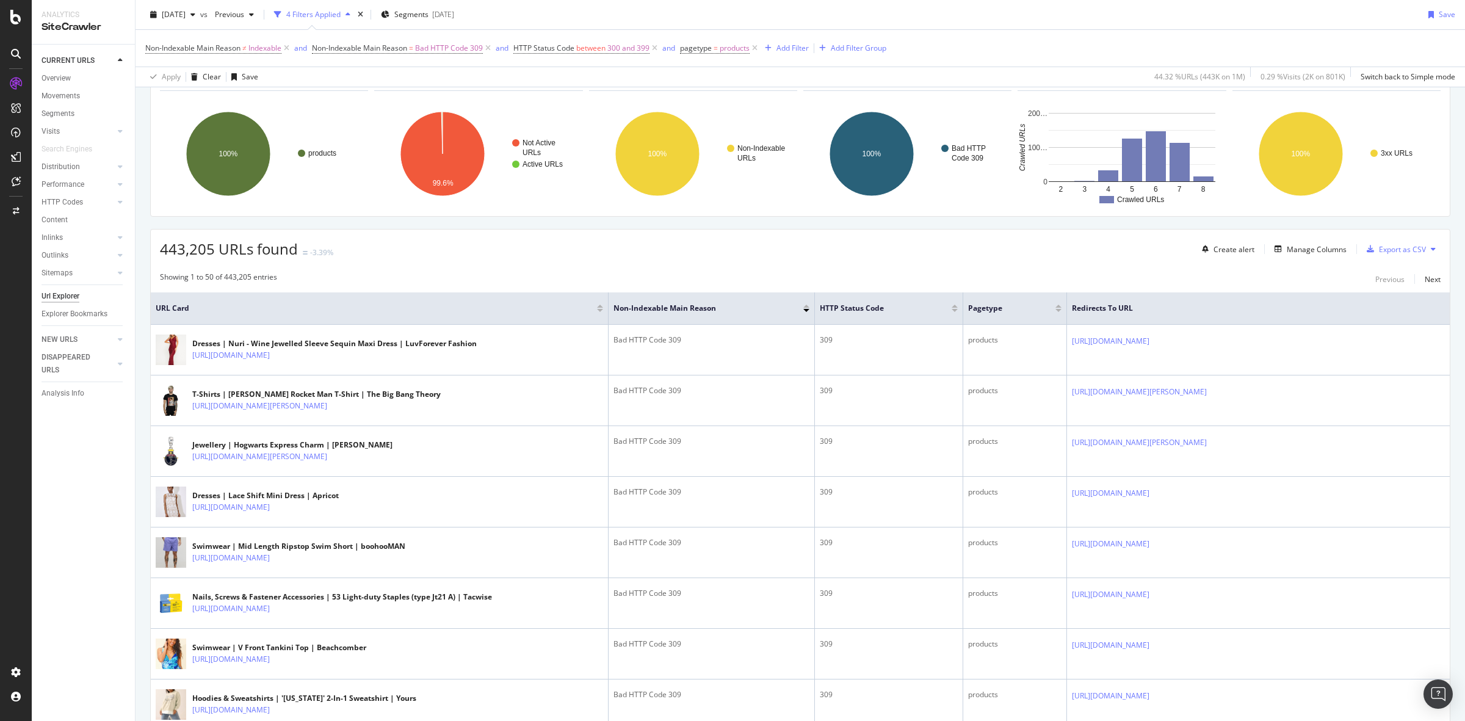
click at [699, 257] on div "443,205 URLs found -3.39% Create alert Manage Columns Export as CSV" at bounding box center [800, 245] width 1299 height 30
click at [765, 246] on div "443,205 URLs found -3.39% Create alert Manage Columns Export as CSV" at bounding box center [800, 245] width 1299 height 30
click at [764, 247] on div "443,205 URLs found -3.39% Create alert Manage Columns Export as CSV" at bounding box center [800, 245] width 1299 height 30
click at [749, 249] on div "443,205 URLs found -3.39% Create alert Manage Columns Export as CSV" at bounding box center [800, 245] width 1299 height 30
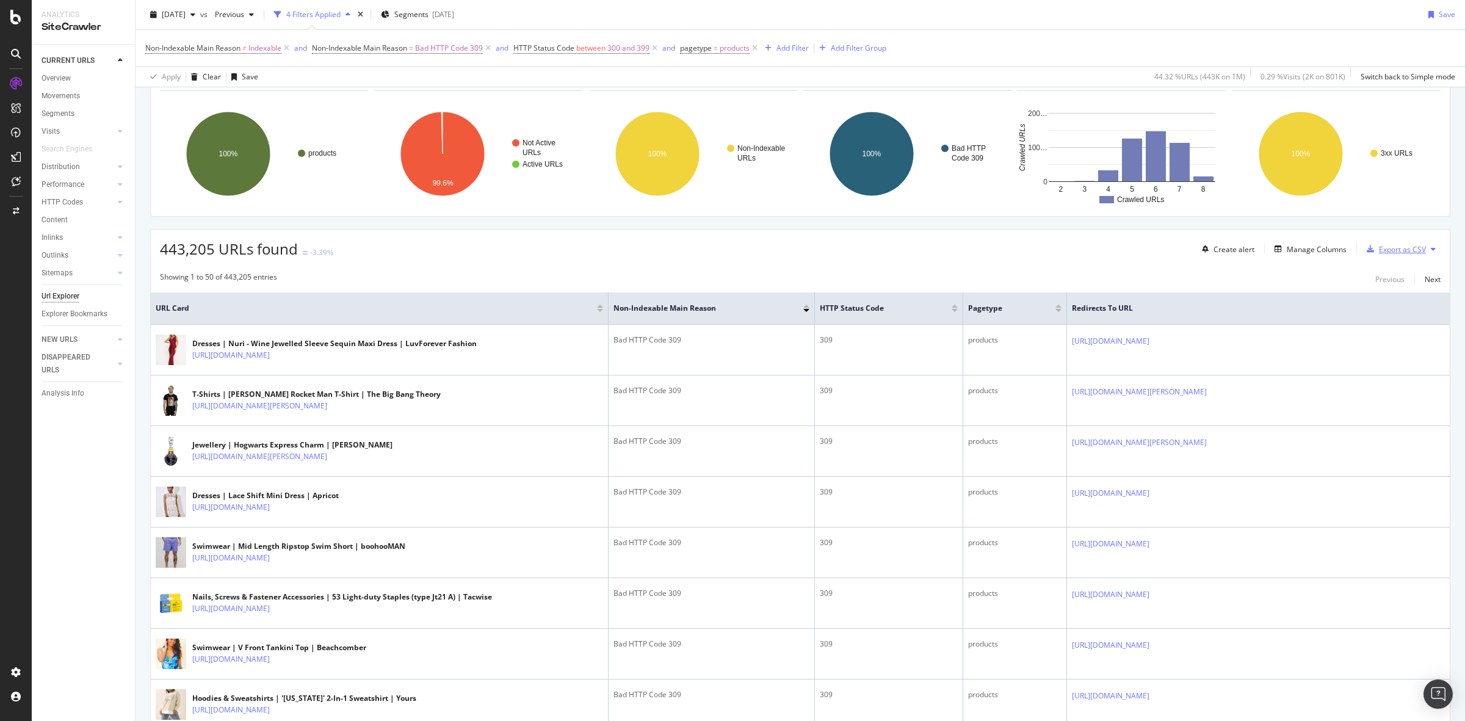
click at [1385, 242] on div "Export as CSV" at bounding box center [1394, 249] width 64 height 18
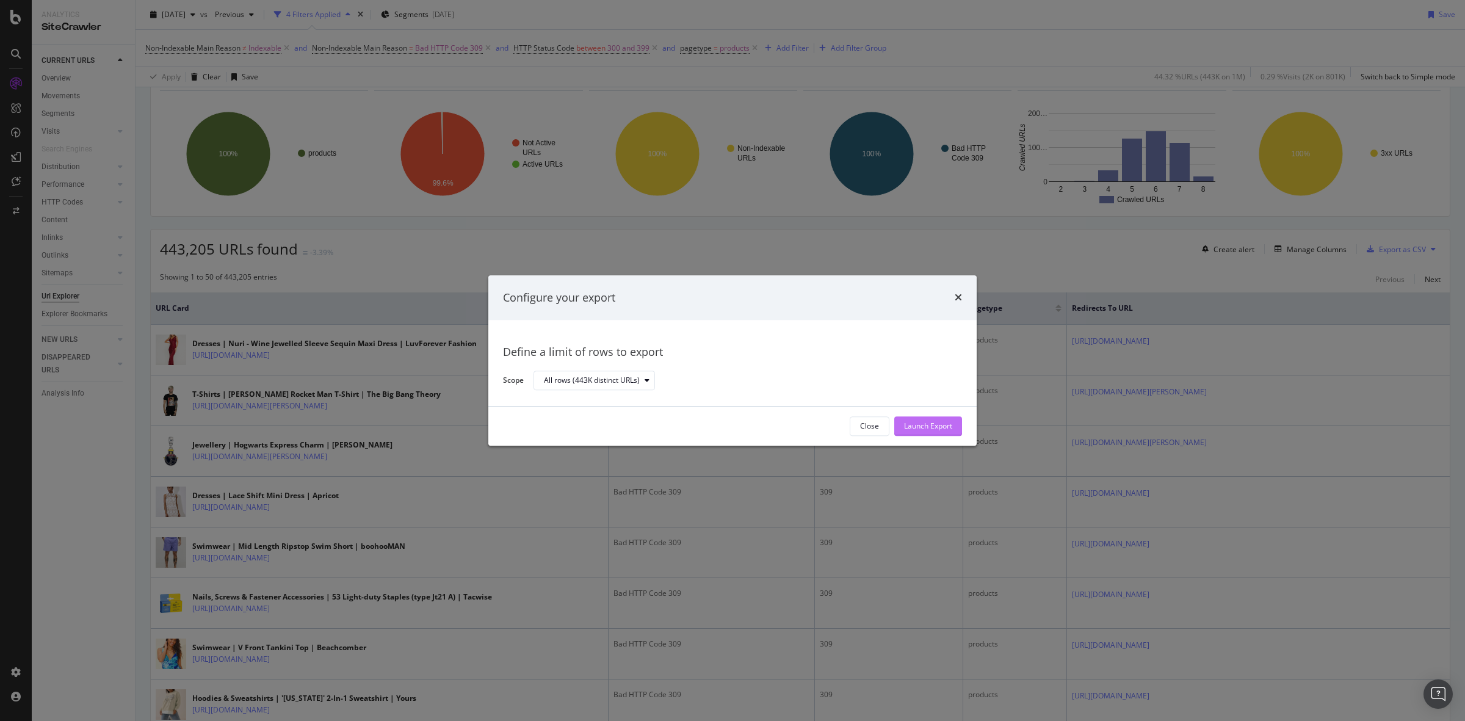
click at [935, 431] on div "Launch Export" at bounding box center [928, 426] width 48 height 10
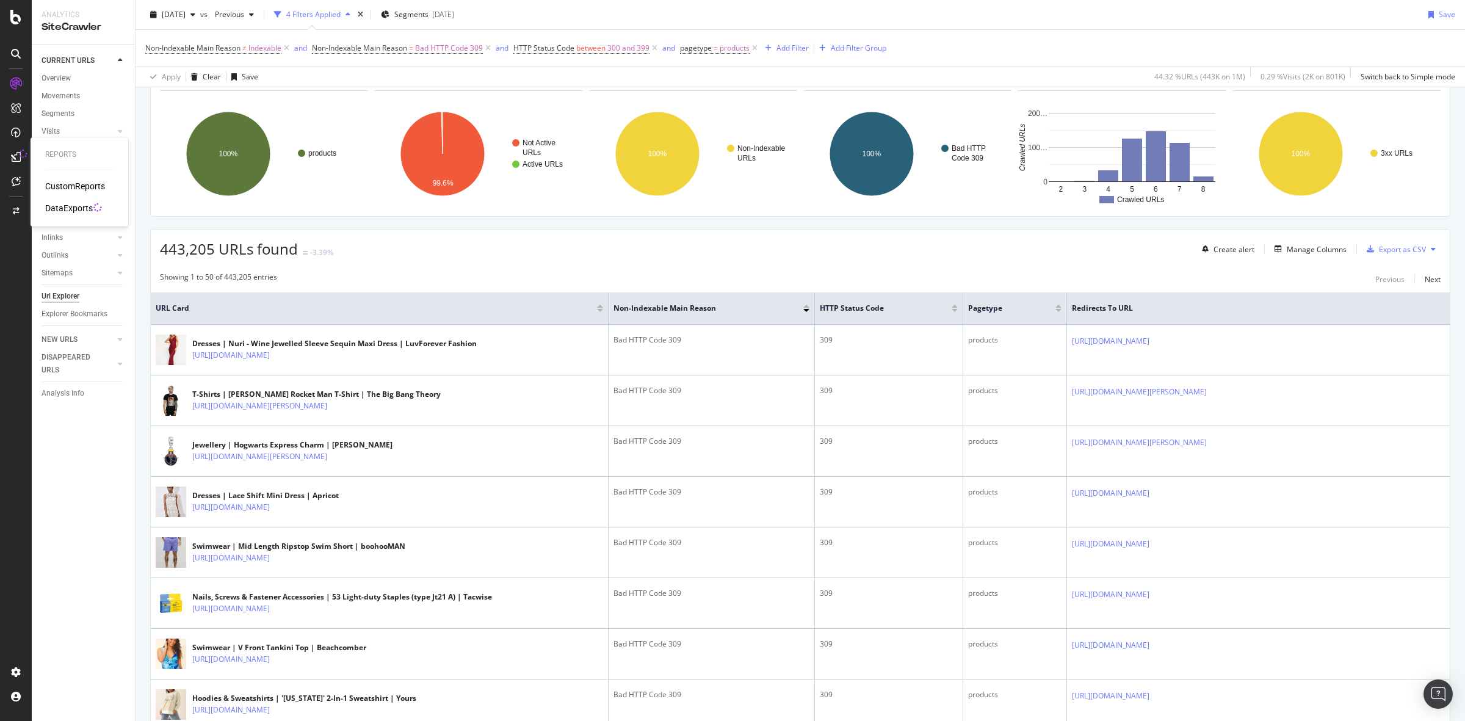
click at [83, 203] on div "DataExports" at bounding box center [69, 208] width 48 height 12
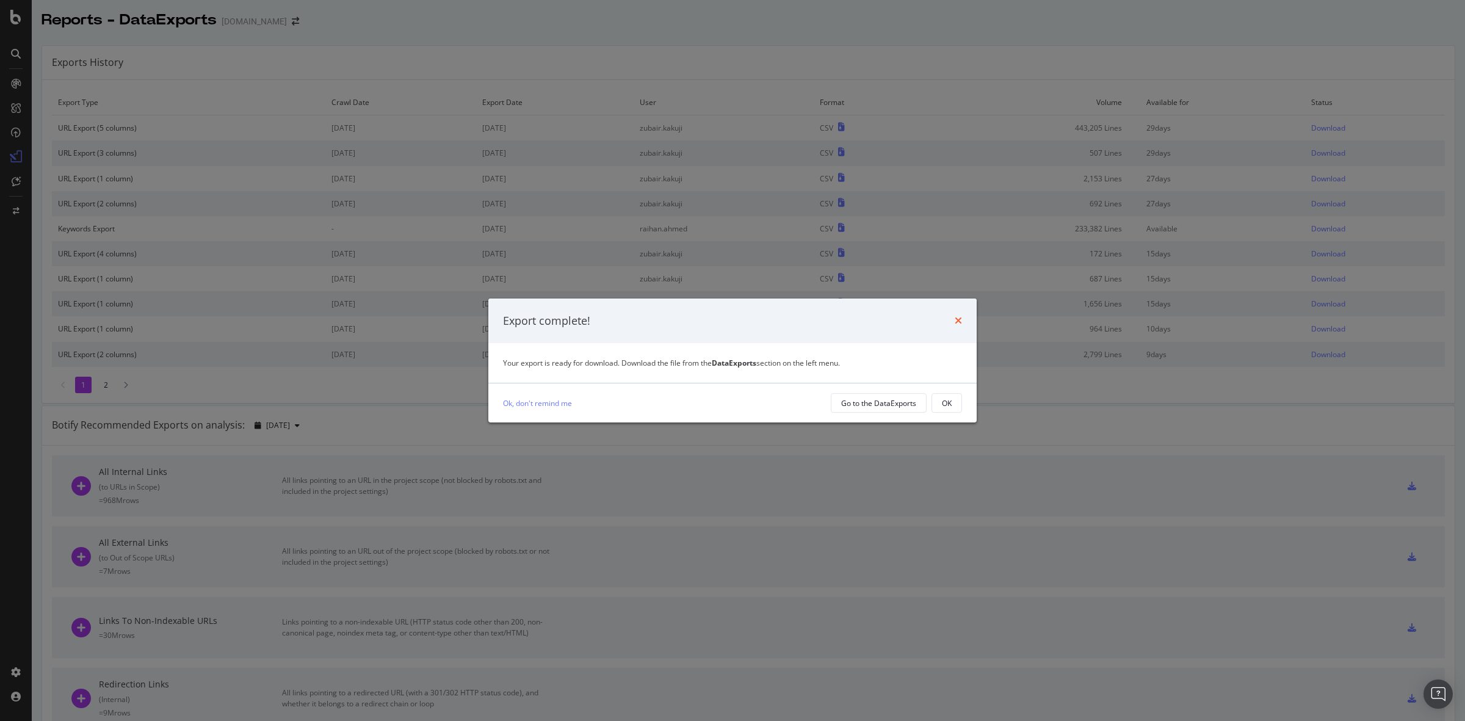
click at [959, 324] on icon "times" at bounding box center [958, 321] width 7 height 10
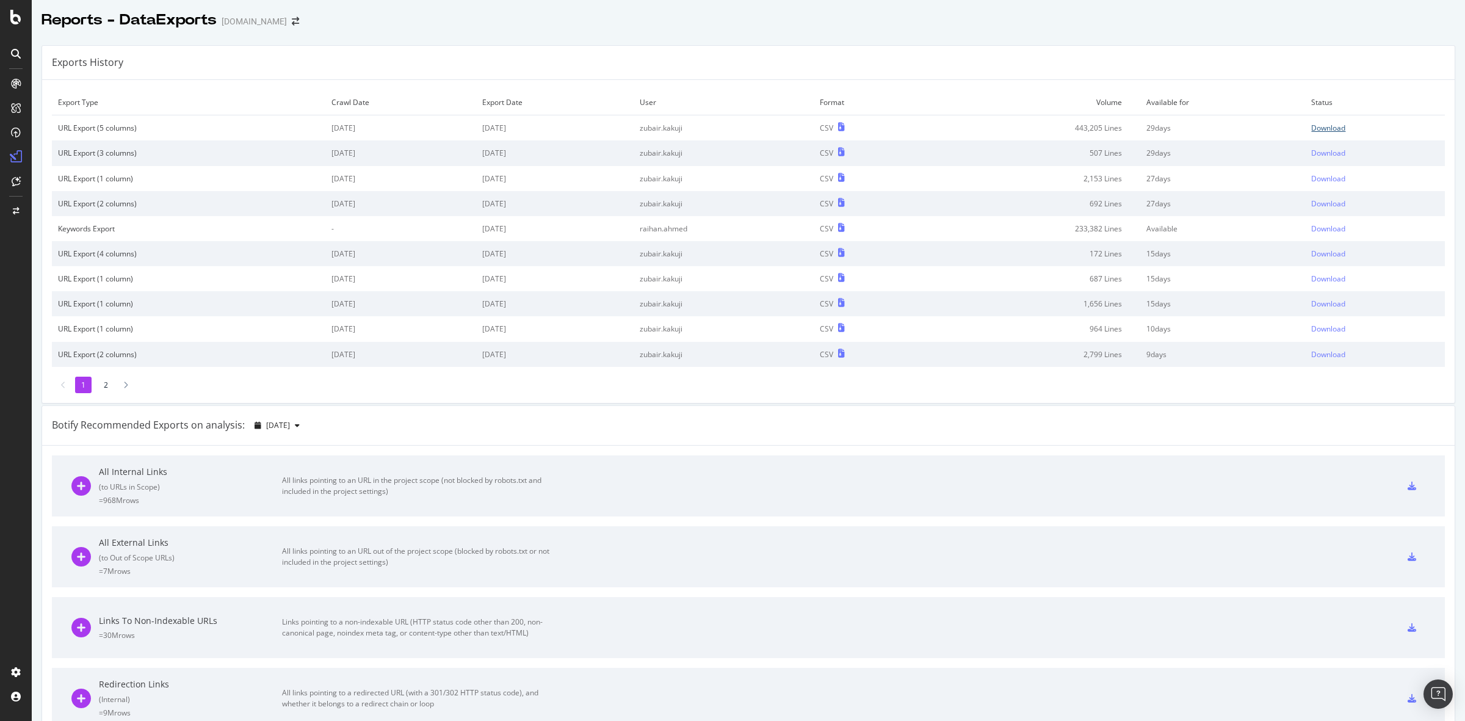
click at [1311, 127] on div "Download" at bounding box center [1328, 128] width 34 height 10
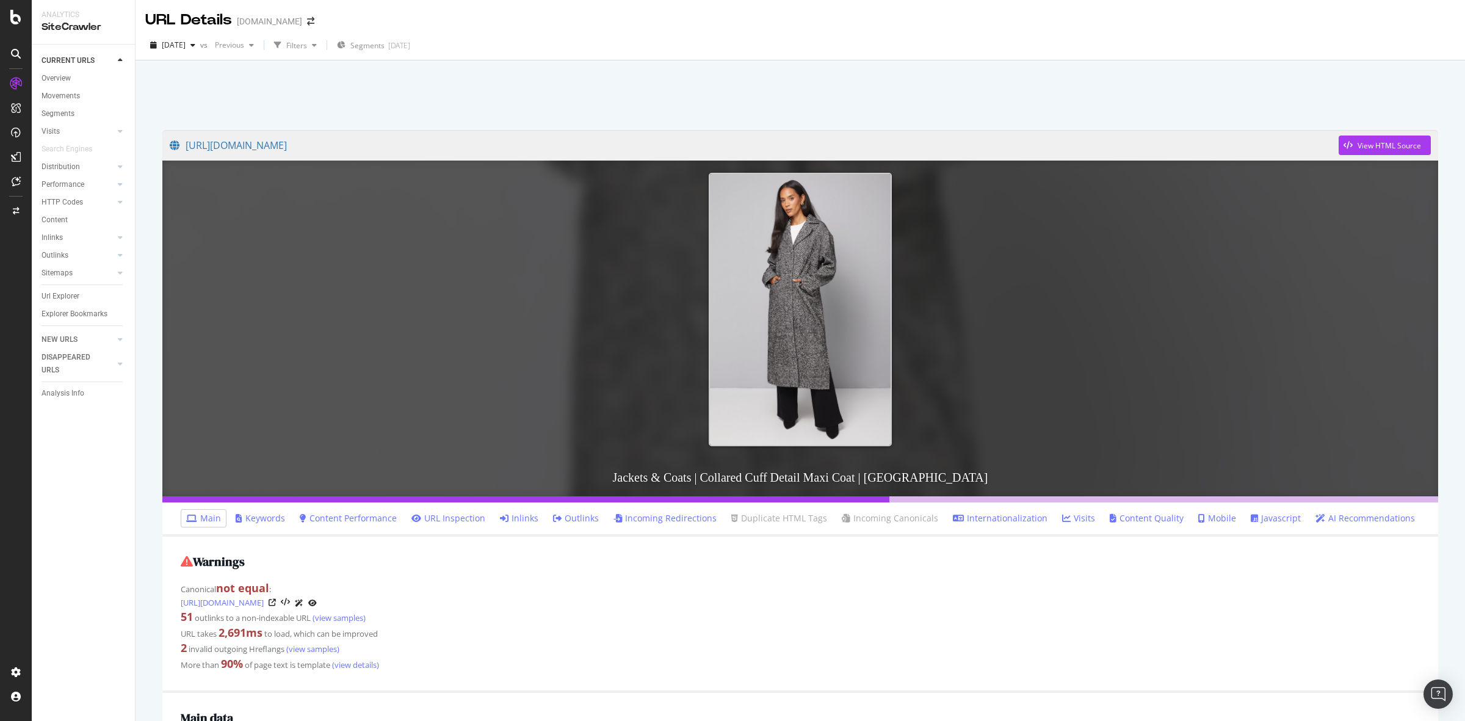
click at [841, 80] on div at bounding box center [800, 92] width 1300 height 52
click at [770, 71] on div at bounding box center [800, 92] width 1300 height 52
click at [885, 70] on div at bounding box center [800, 92] width 1300 height 52
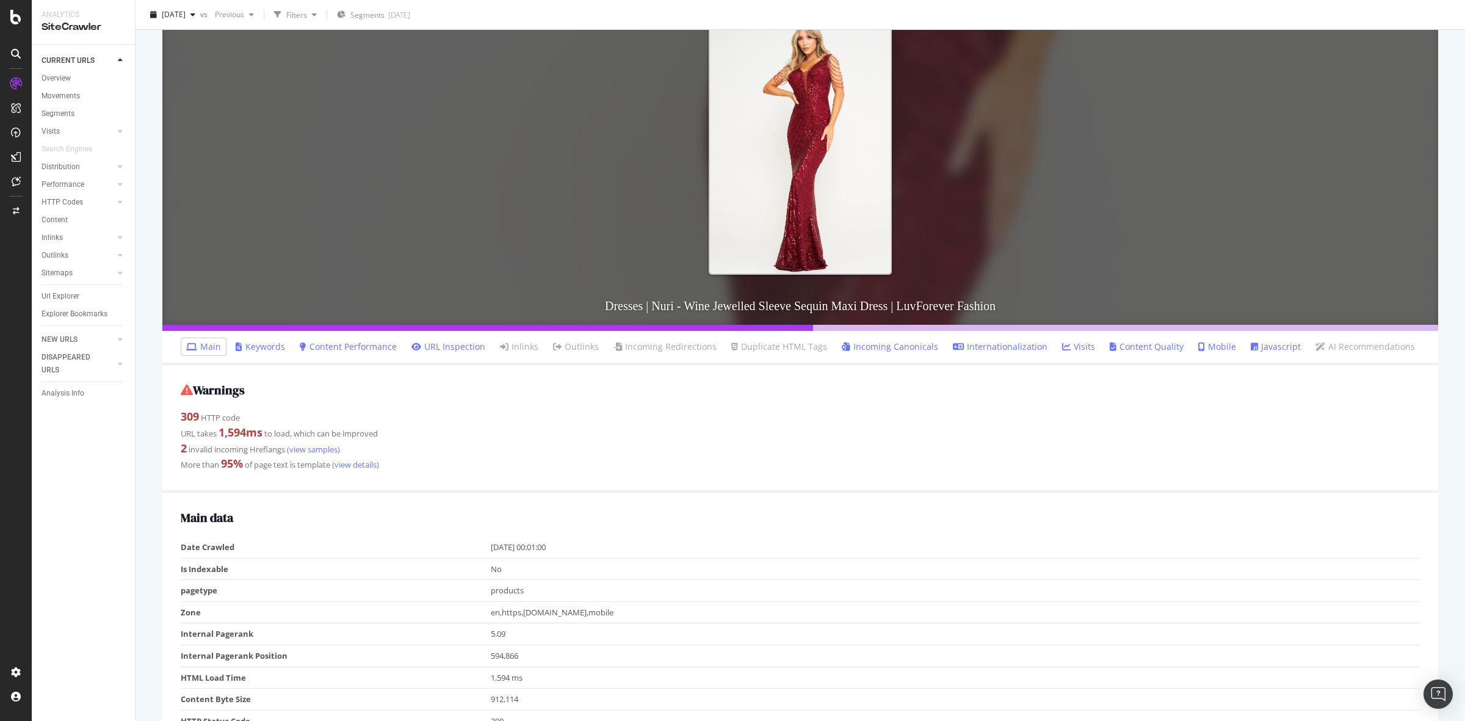
scroll to position [305, 0]
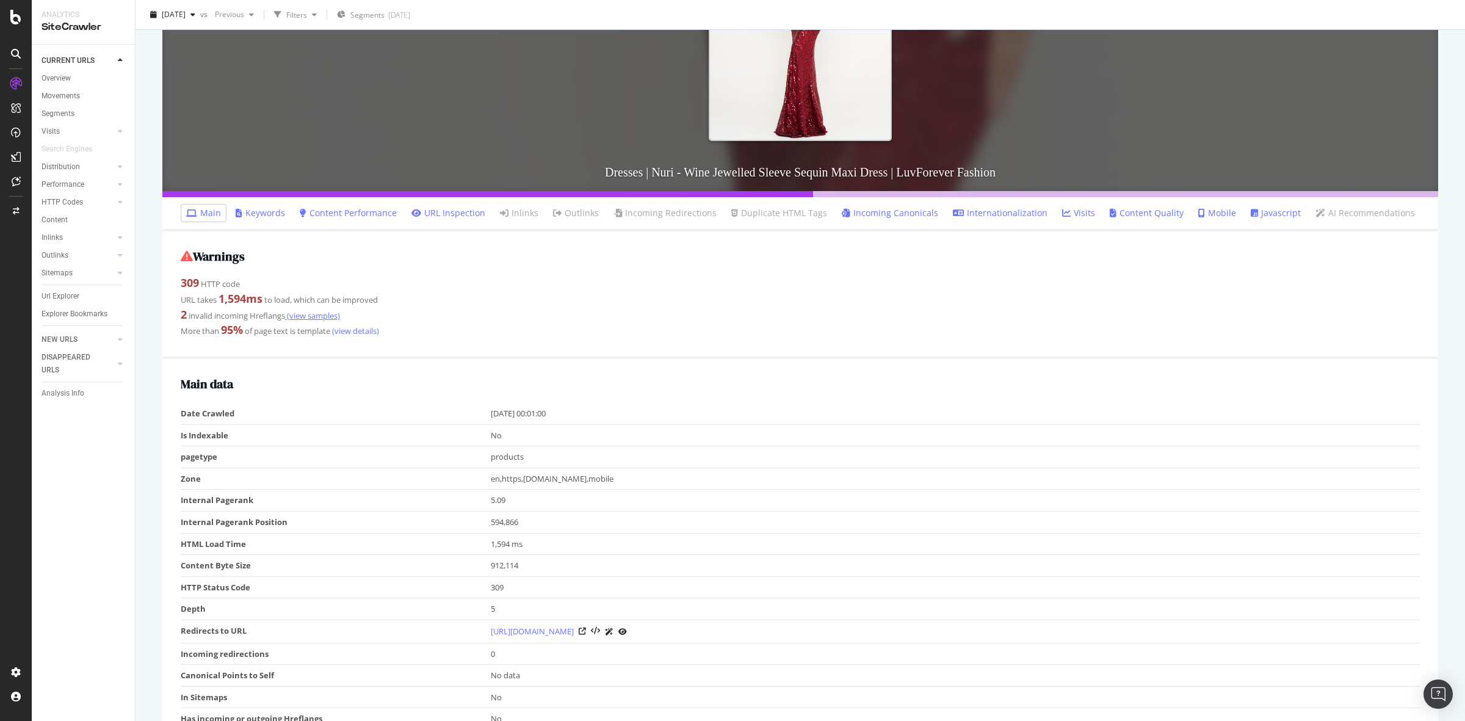
click at [303, 314] on link "(view samples)" at bounding box center [312, 315] width 55 height 11
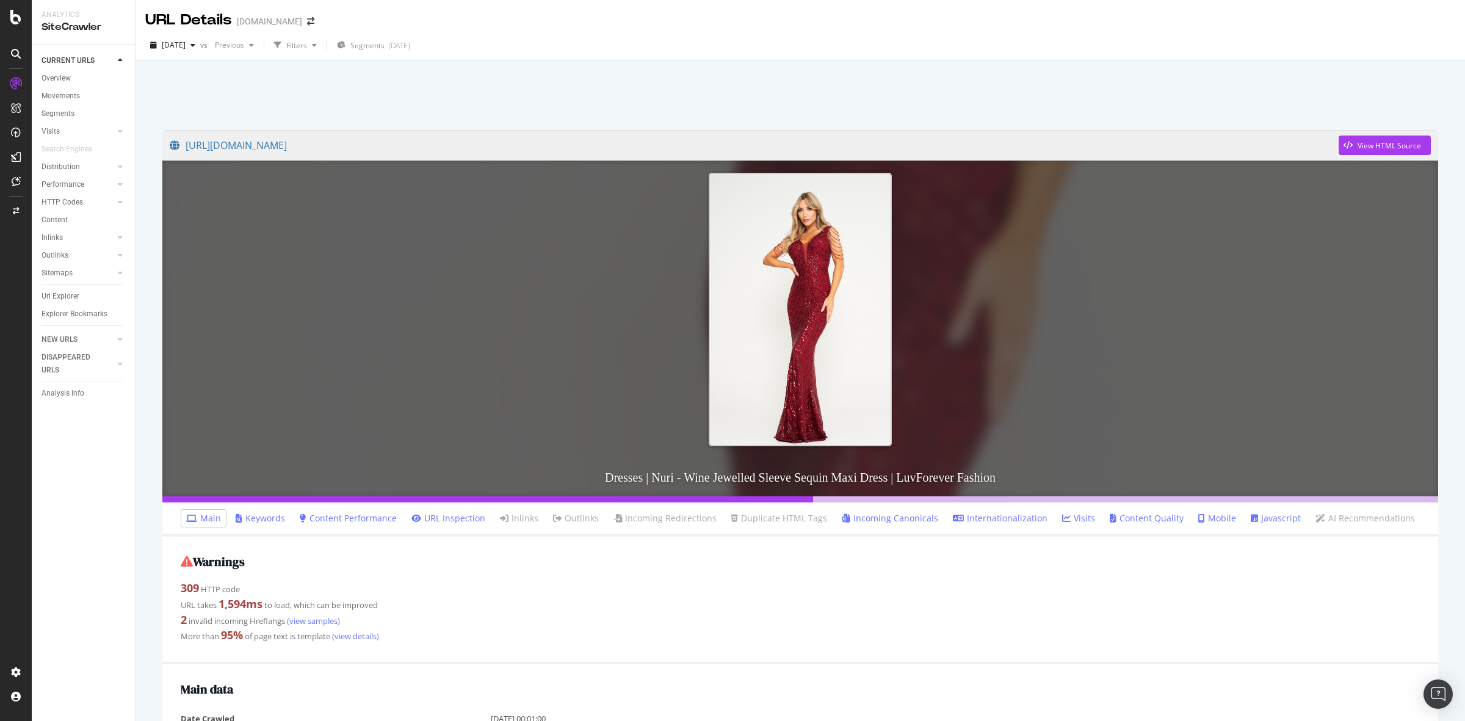
scroll to position [305, 0]
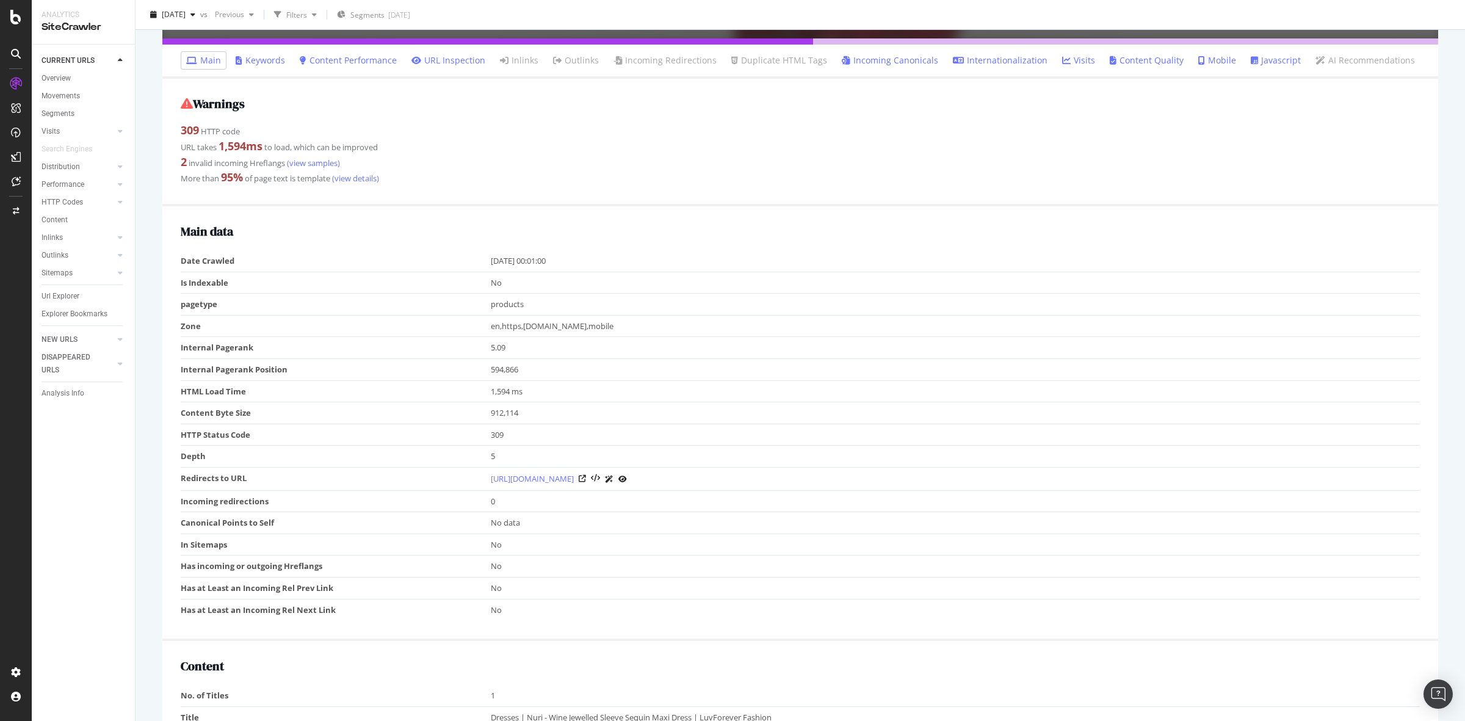
scroll to position [610, 0]
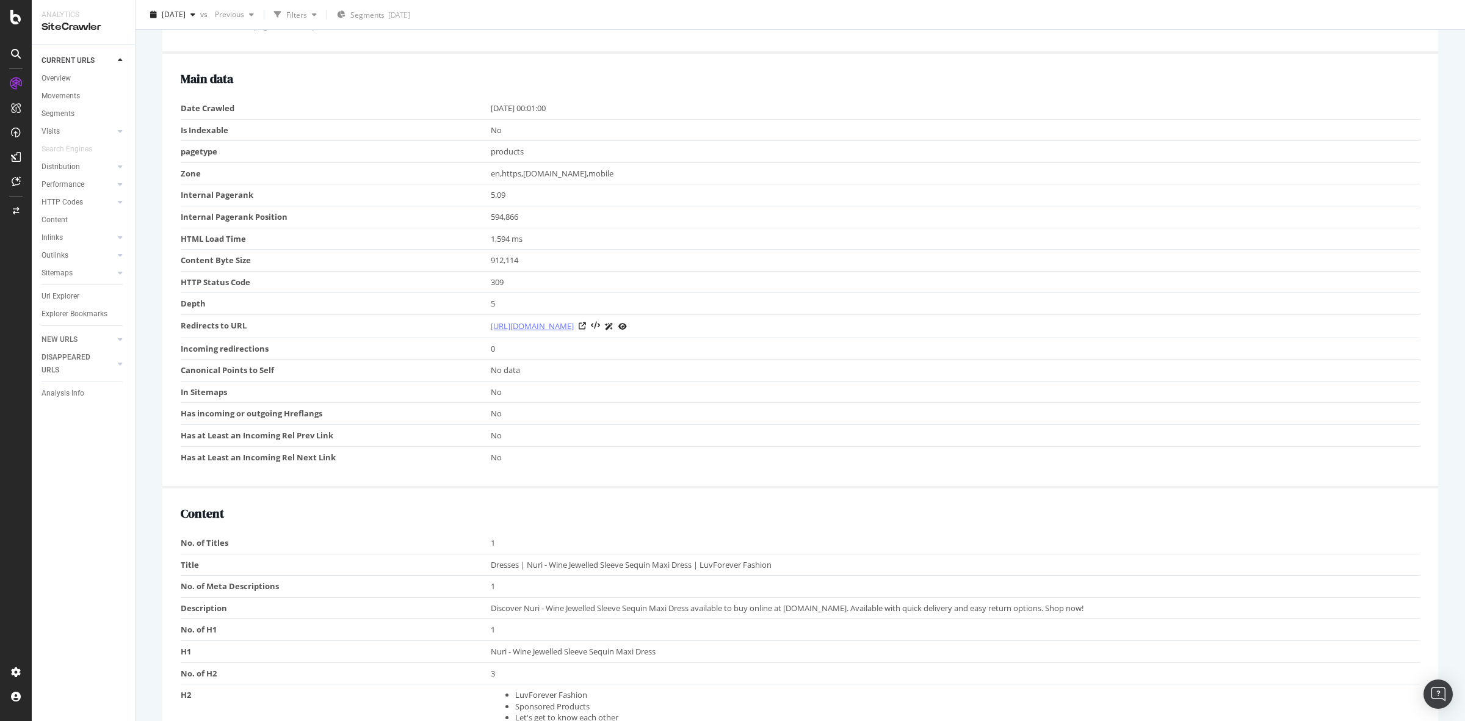
click at [574, 327] on link "[URL][DOMAIN_NAME]" at bounding box center [532, 326] width 83 height 12
click at [586, 327] on icon at bounding box center [582, 325] width 7 height 7
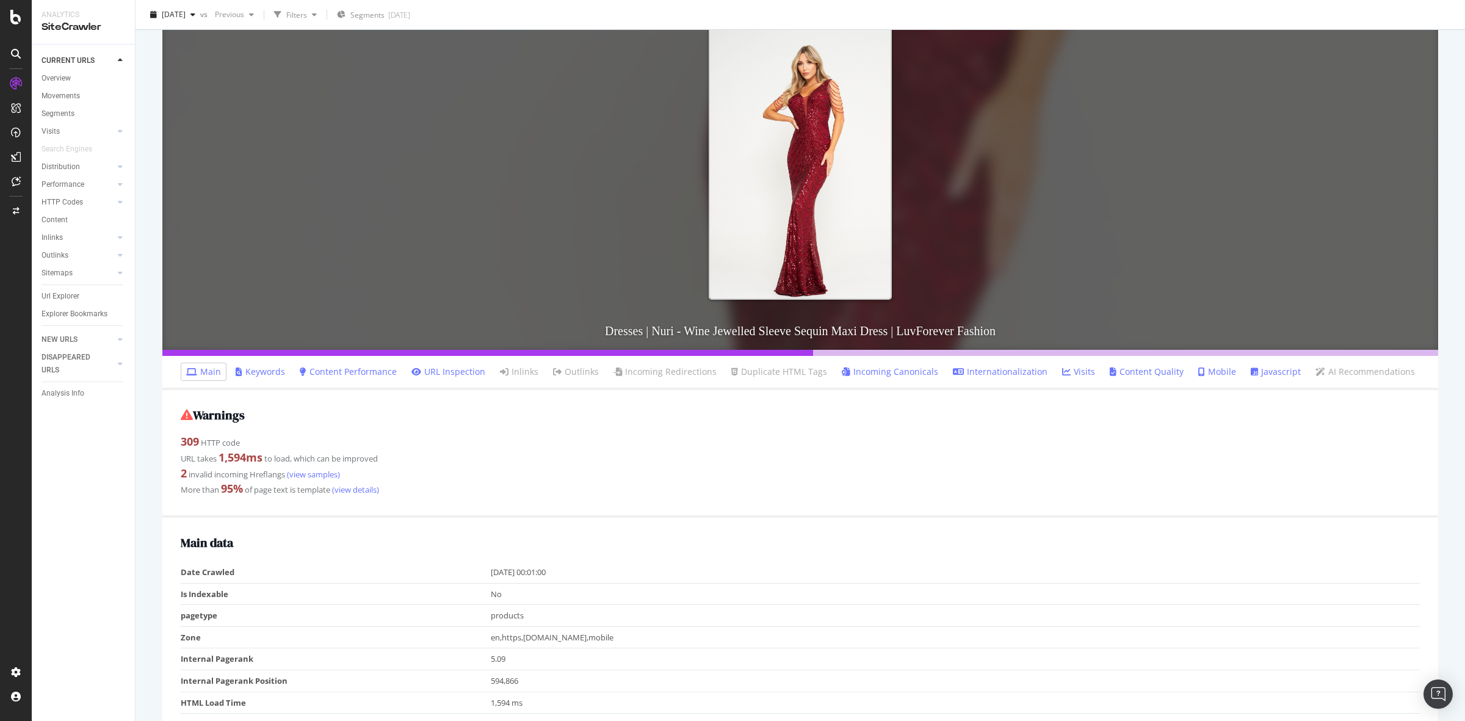
scroll to position [0, 0]
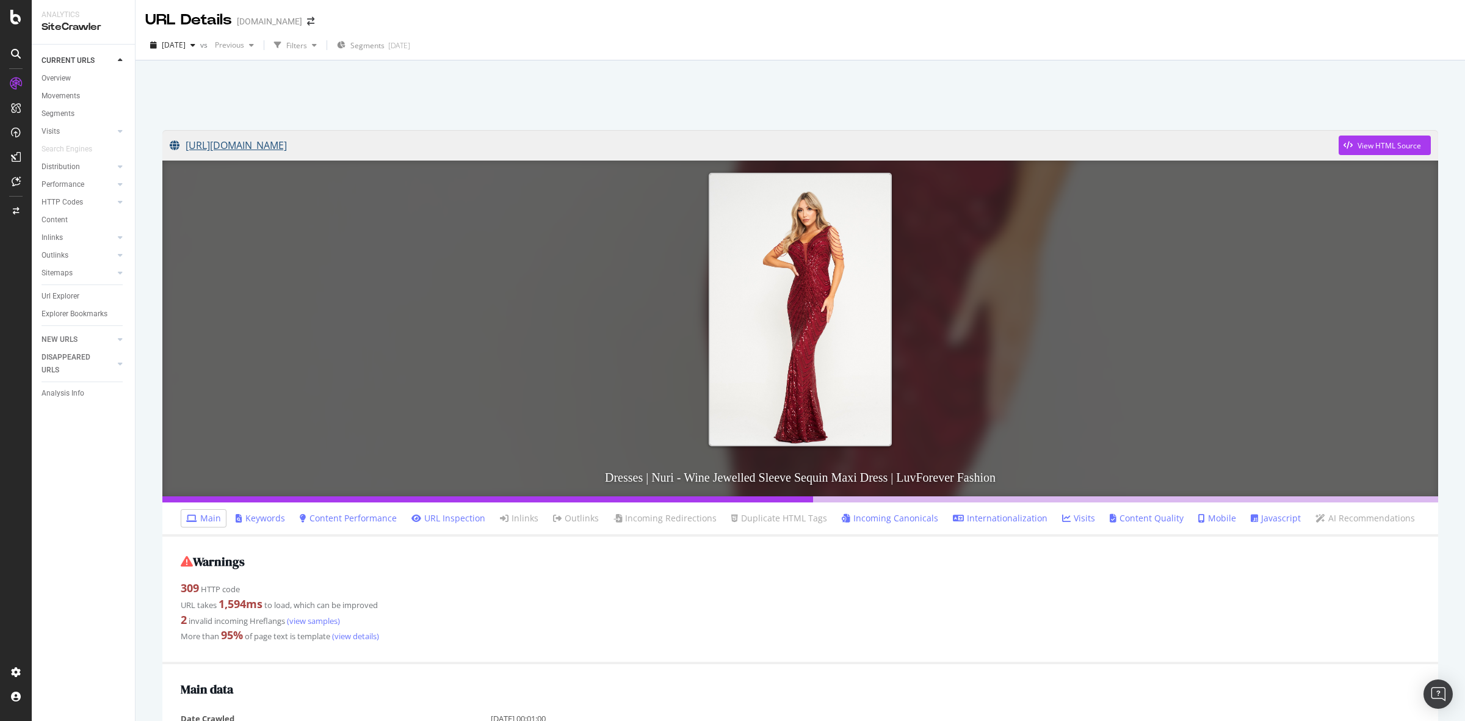
click at [725, 145] on link "[URL][DOMAIN_NAME]" at bounding box center [754, 145] width 1169 height 31
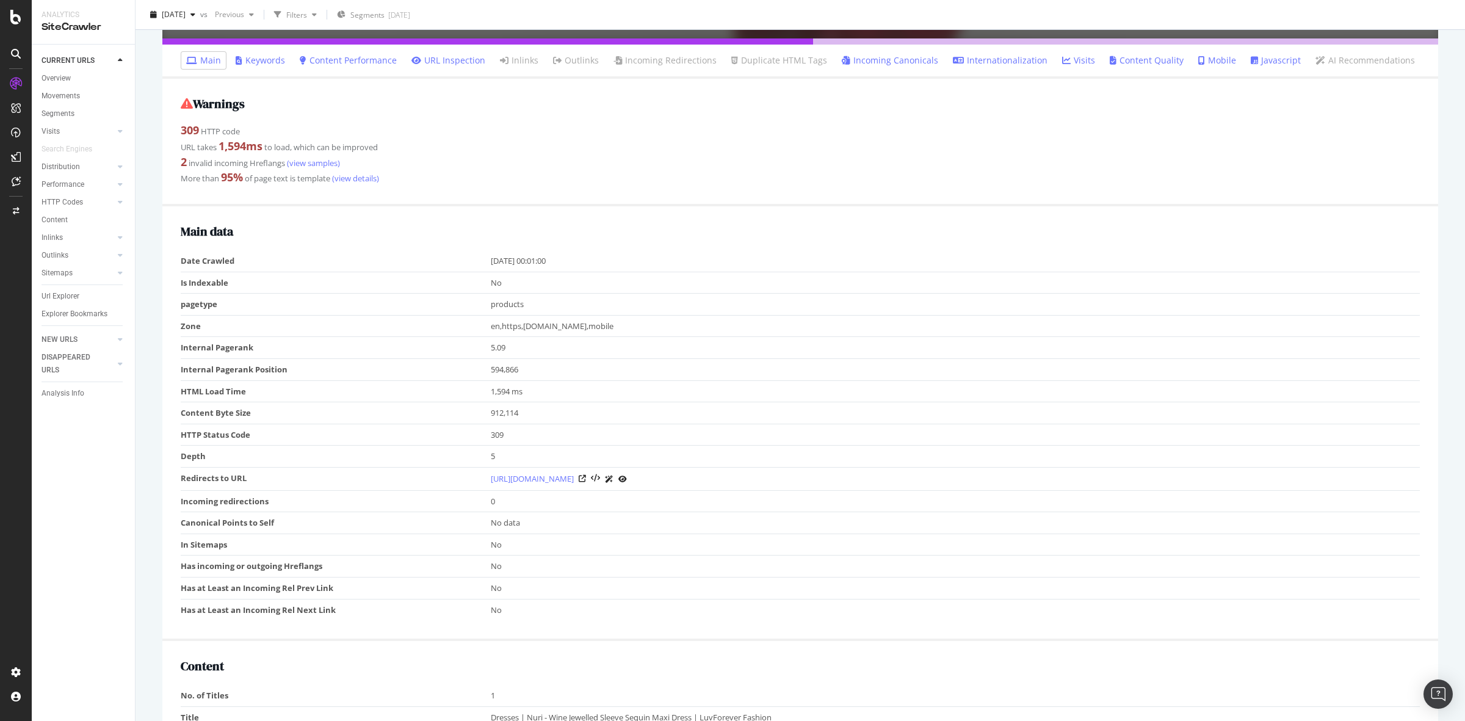
scroll to position [305, 0]
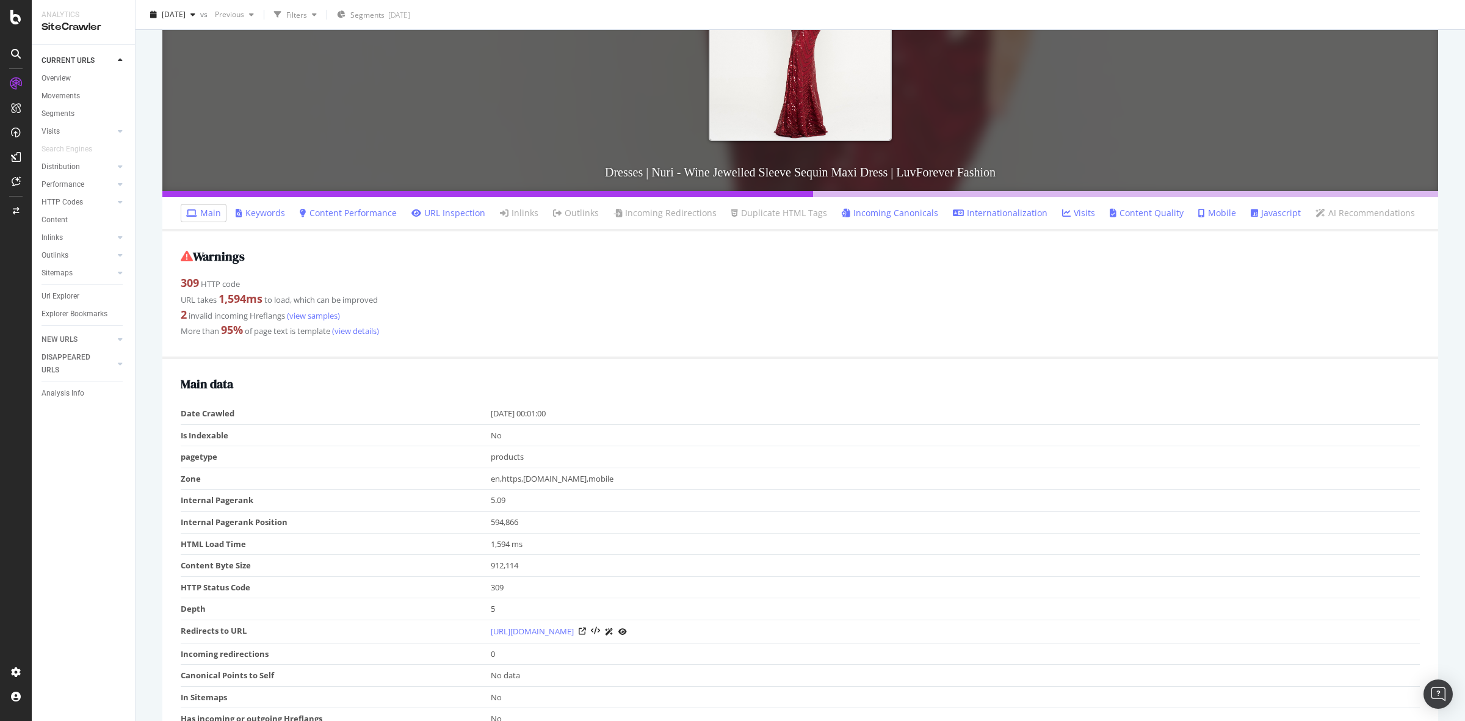
click at [1262, 219] on link "Javascript" at bounding box center [1276, 213] width 50 height 12
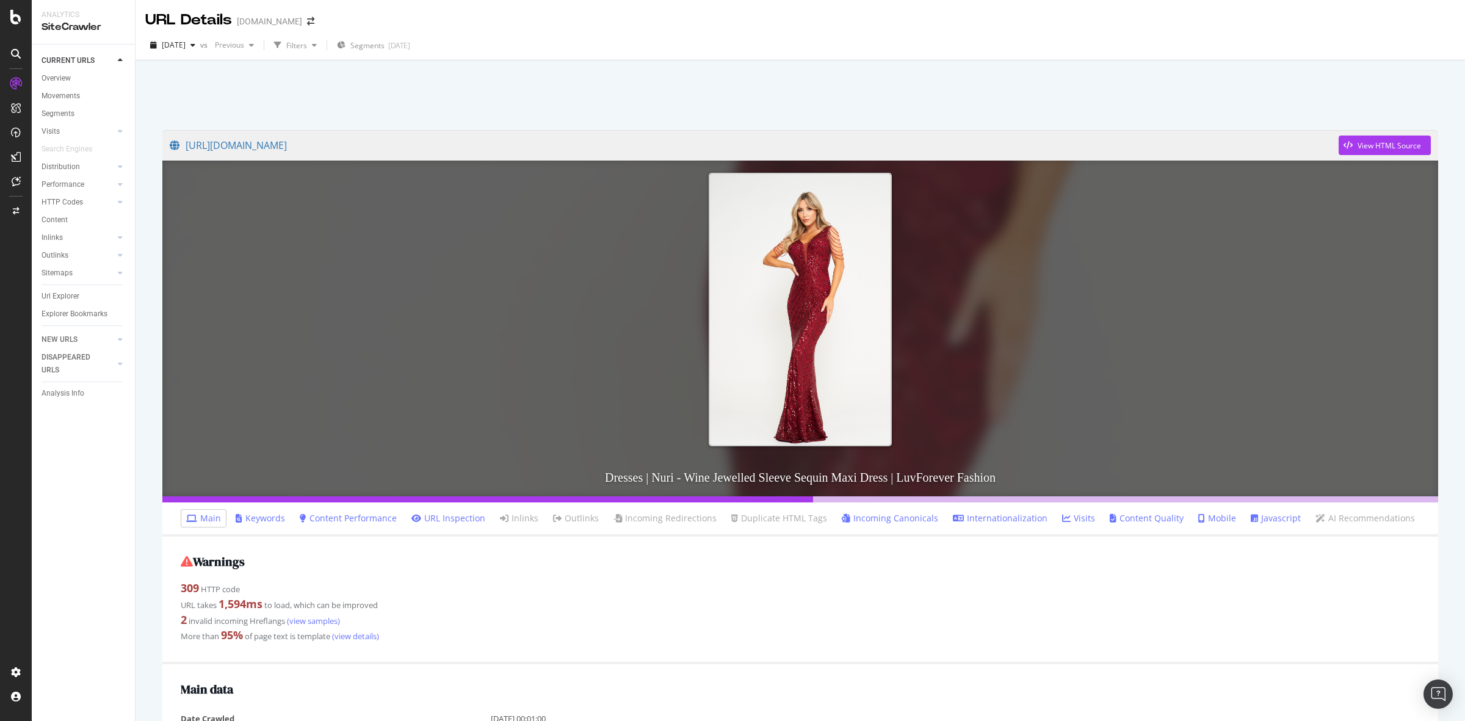
click at [789, 573] on div "Warnings 309 HTTP code URL takes 1,594 ms to load, which can be improved 2 inva…" at bounding box center [800, 601] width 1276 height 128
click at [800, 90] on div at bounding box center [800, 92] width 1300 height 52
click at [1358, 140] on div "View HTML Source" at bounding box center [1389, 145] width 63 height 10
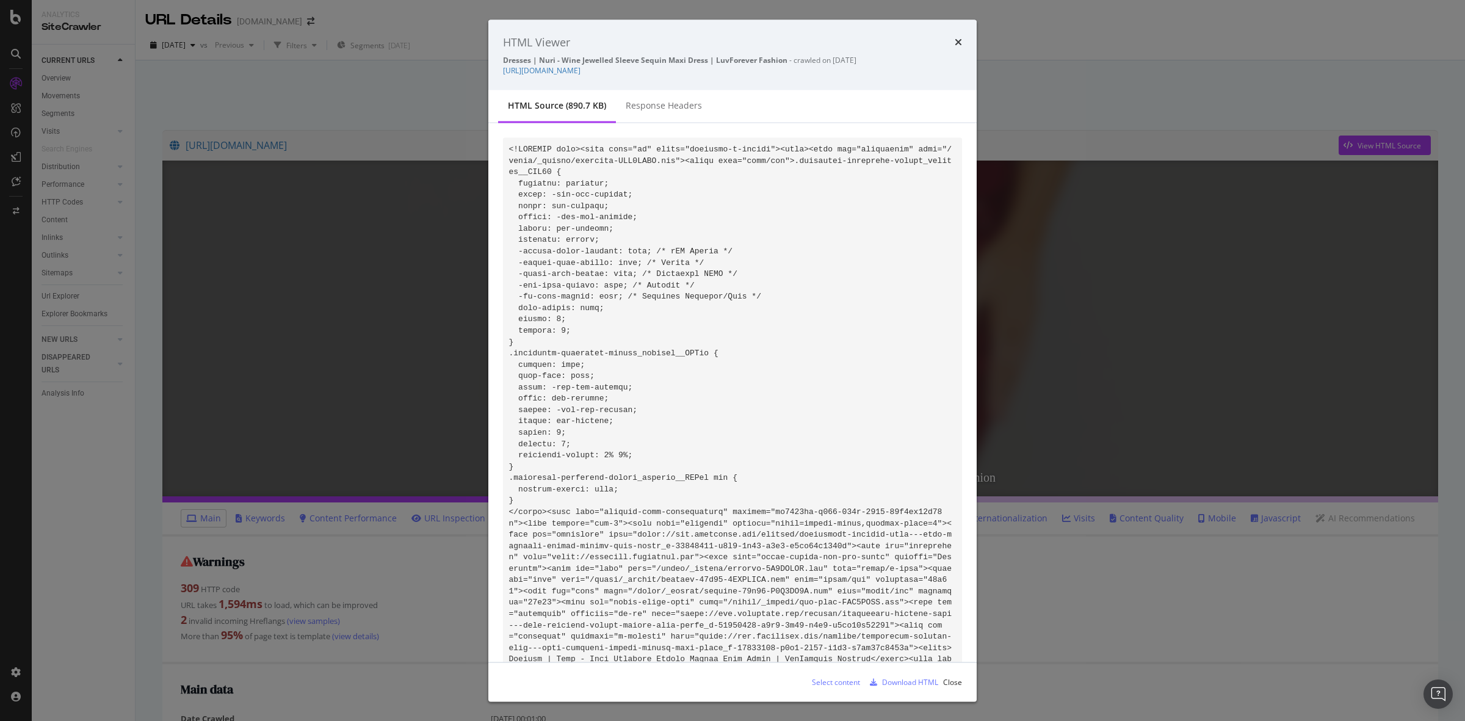
click at [648, 110] on div "Response Headers" at bounding box center [664, 106] width 76 height 12
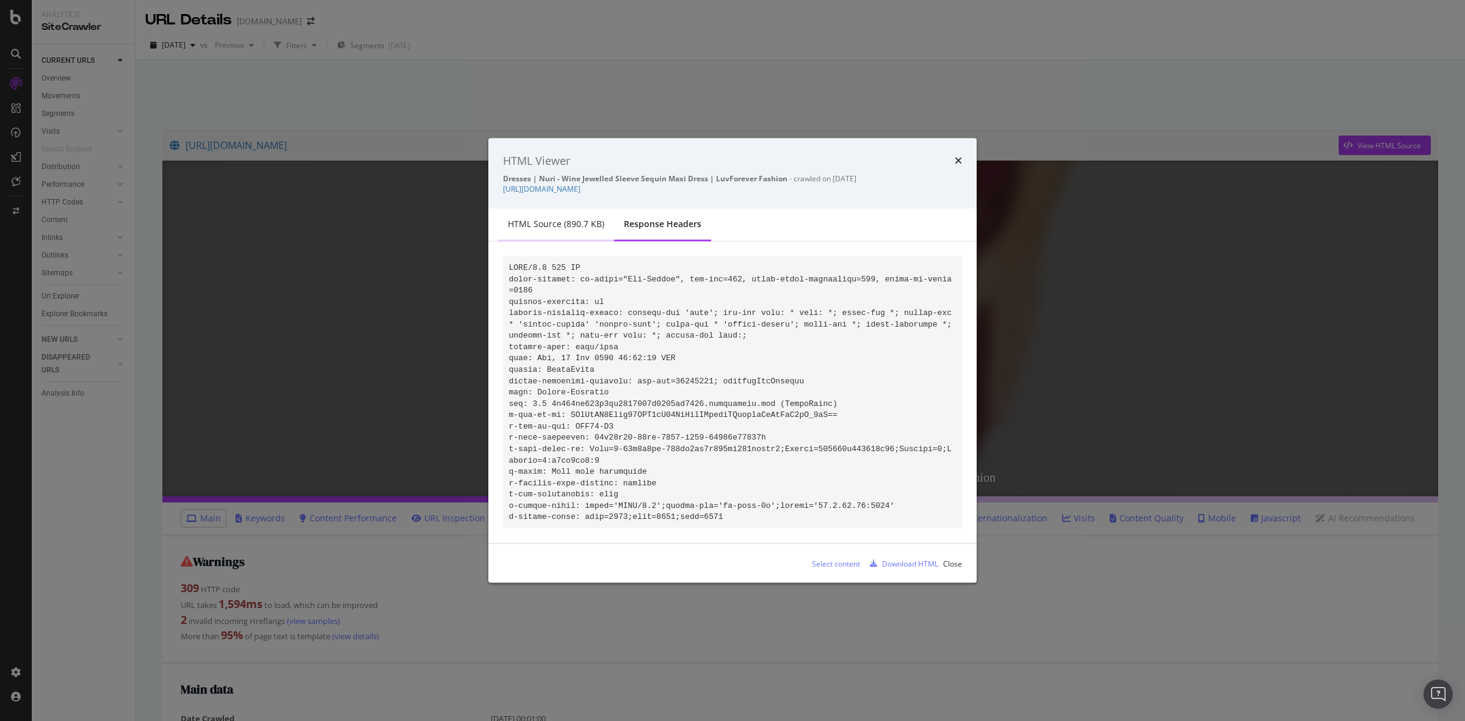
click at [565, 227] on div "HTML source (890.7 KB)" at bounding box center [556, 224] width 96 height 12
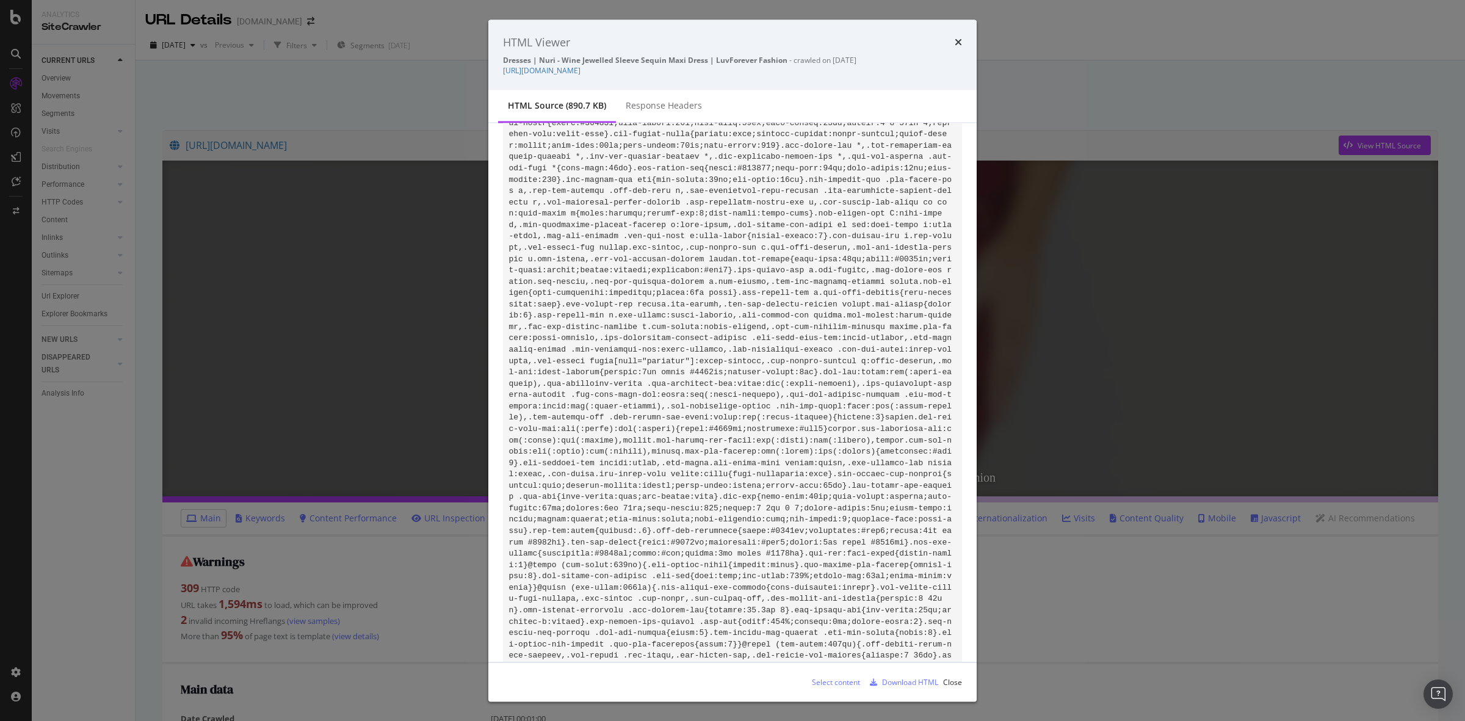
scroll to position [1221, 0]
click at [581, 68] on link "[URL][DOMAIN_NAME]" at bounding box center [542, 70] width 78 height 10
click at [953, 41] on div "HTML Viewer" at bounding box center [732, 42] width 459 height 16
click at [959, 38] on icon "times" at bounding box center [958, 42] width 7 height 10
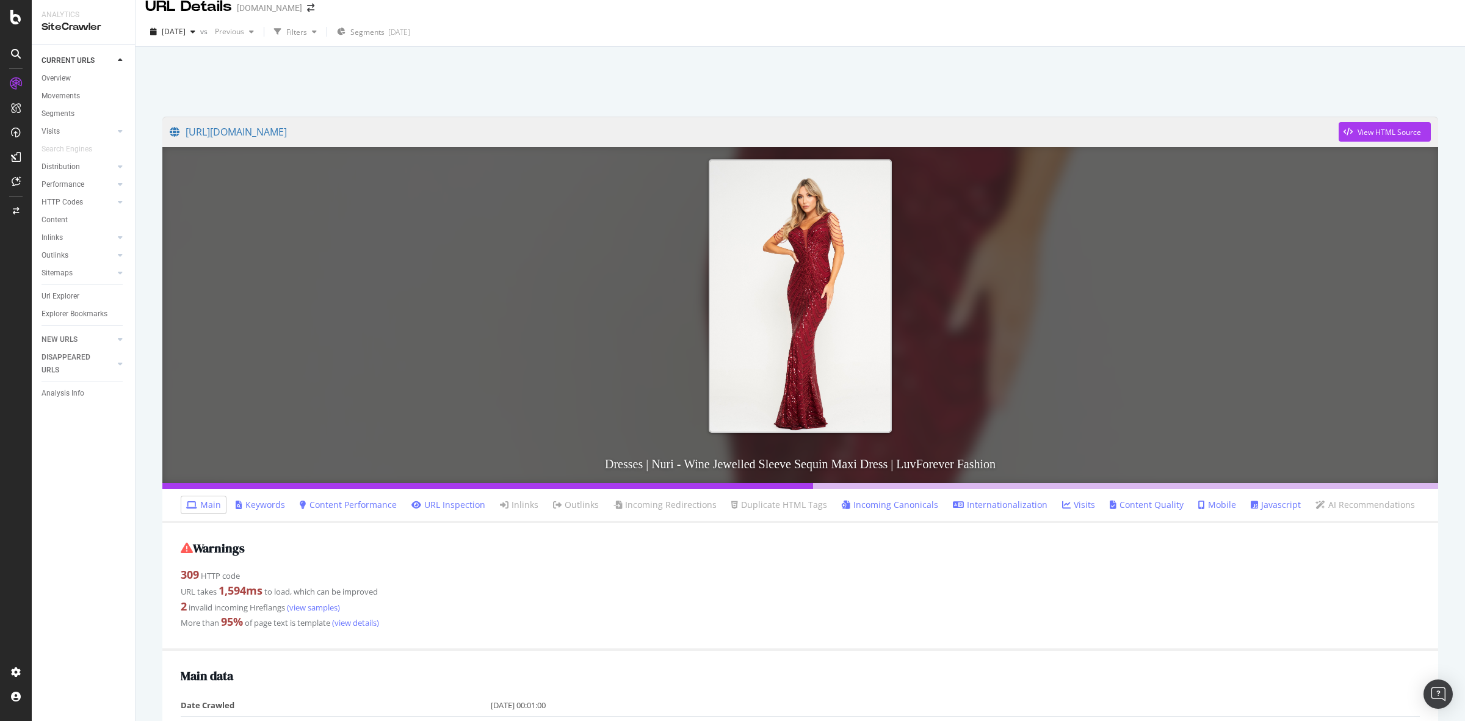
scroll to position [0, 0]
